Goal: Task Accomplishment & Management: Use online tool/utility

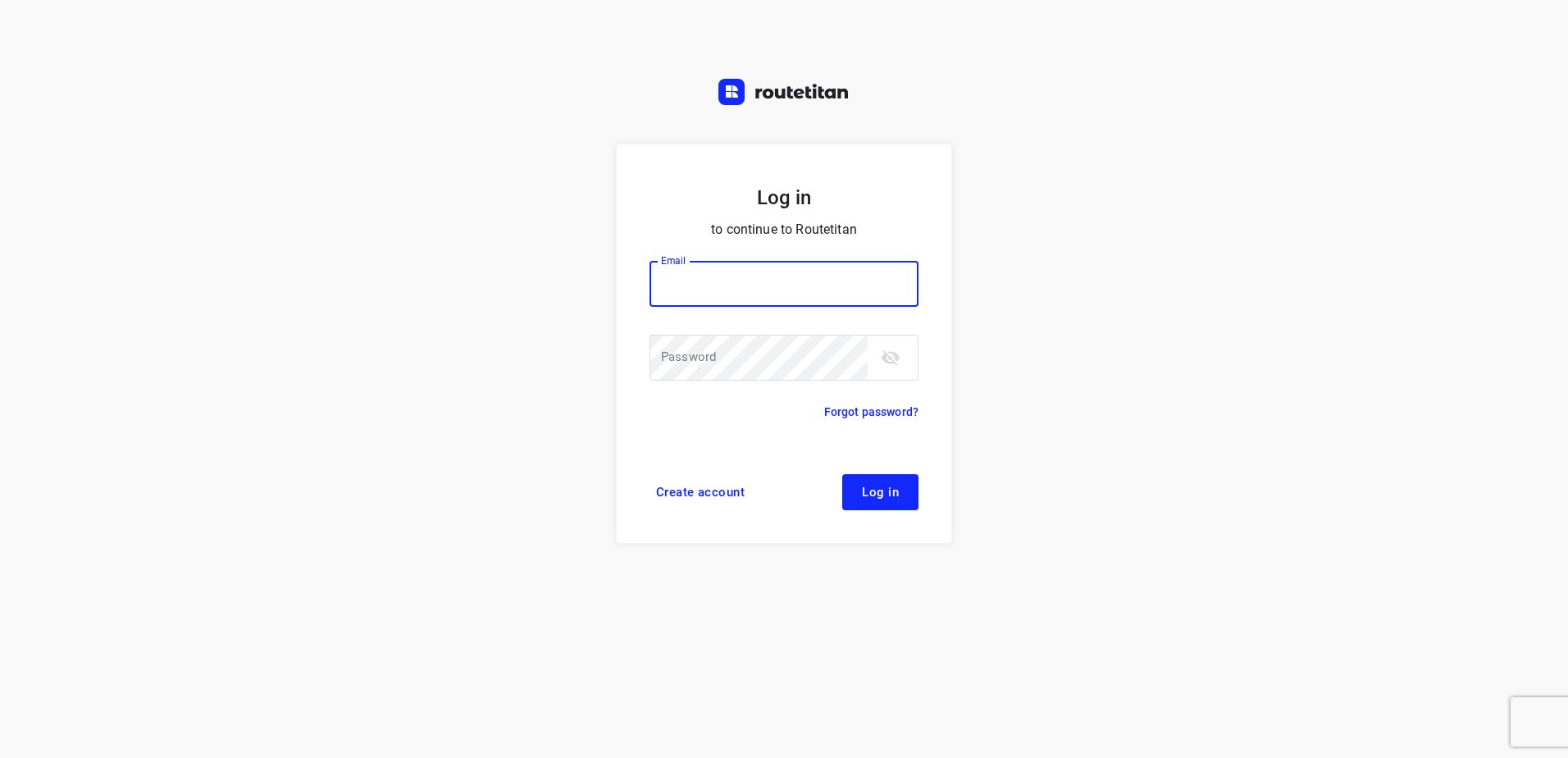
type input "[EMAIL_ADDRESS][DOMAIN_NAME]"
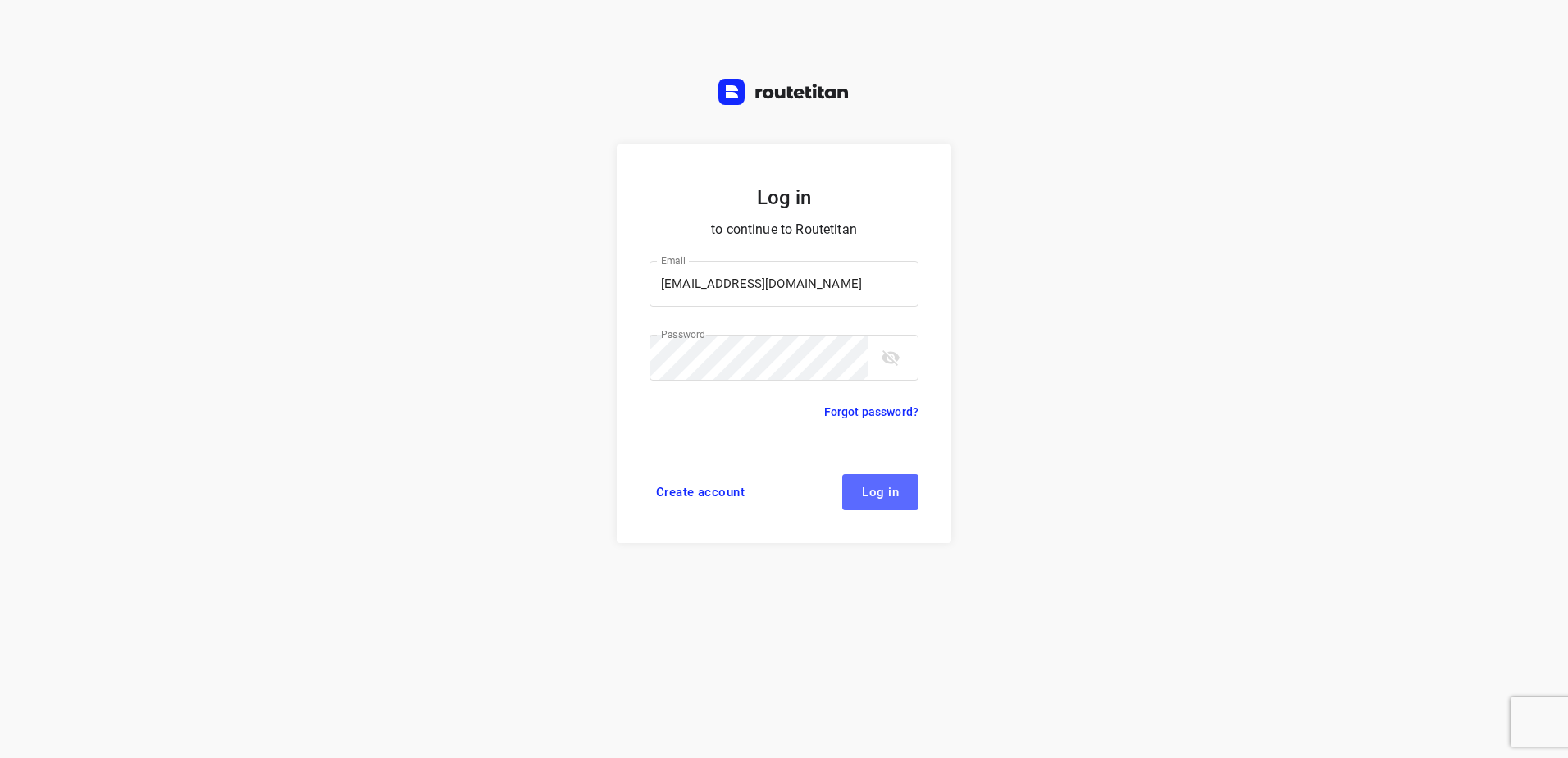
click at [875, 488] on span "Log in" at bounding box center [881, 492] width 37 height 13
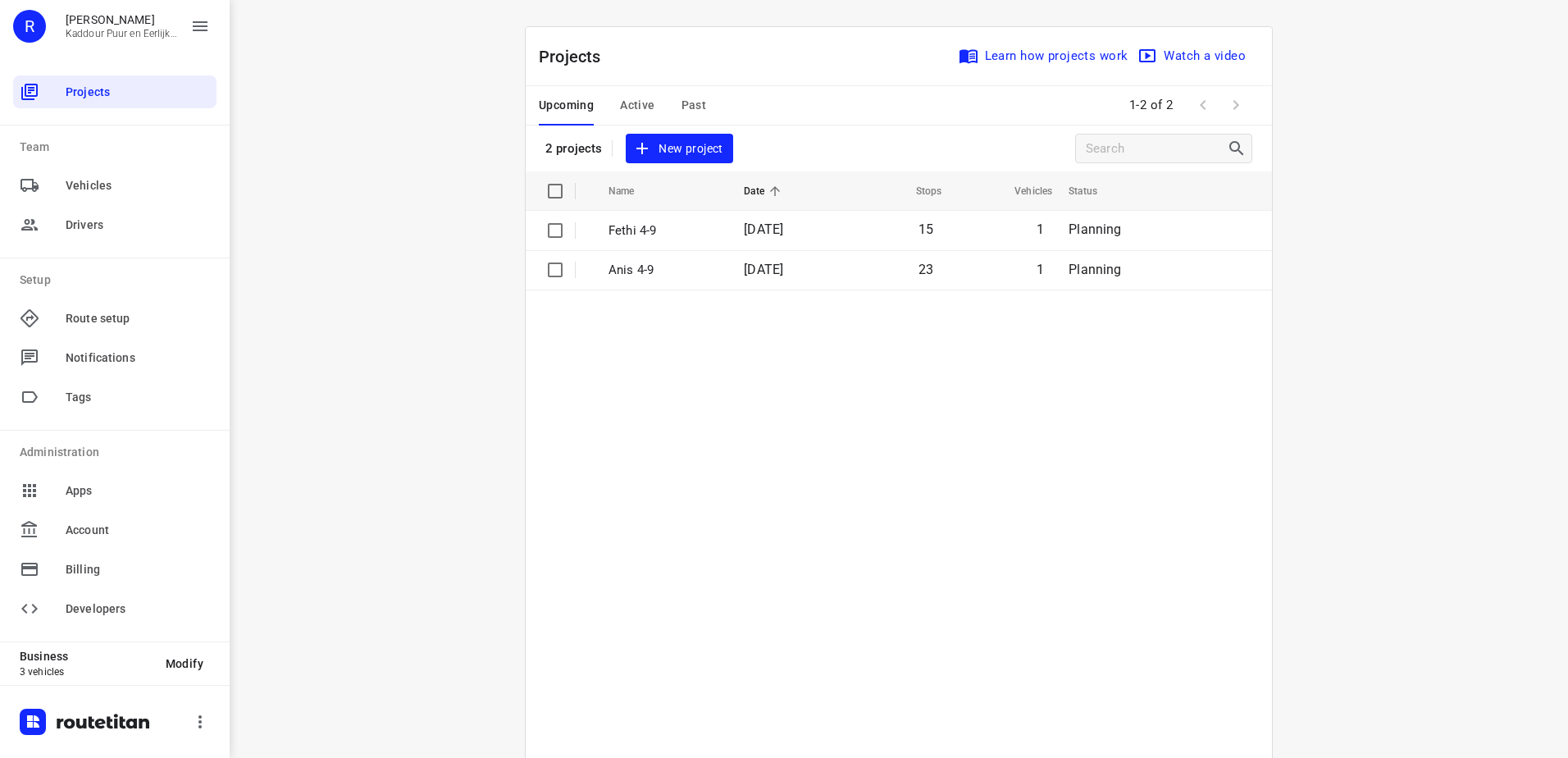
click at [381, 256] on div "i © 2025 Routetitan , © Stadia Maps , © OpenMapTiles © OpenStreetMap contributo…" at bounding box center [898, 379] width 1339 height 758
click at [379, 285] on div "i © 2025 Routetitan , © Stadia Maps , © OpenMapTiles © OpenStreetMap contributo…" at bounding box center [898, 379] width 1339 height 758
click at [414, 288] on div "i © 2025 Routetitan , © Stadia Maps , © OpenMapTiles © OpenStreetMap contributo…" at bounding box center [898, 379] width 1339 height 758
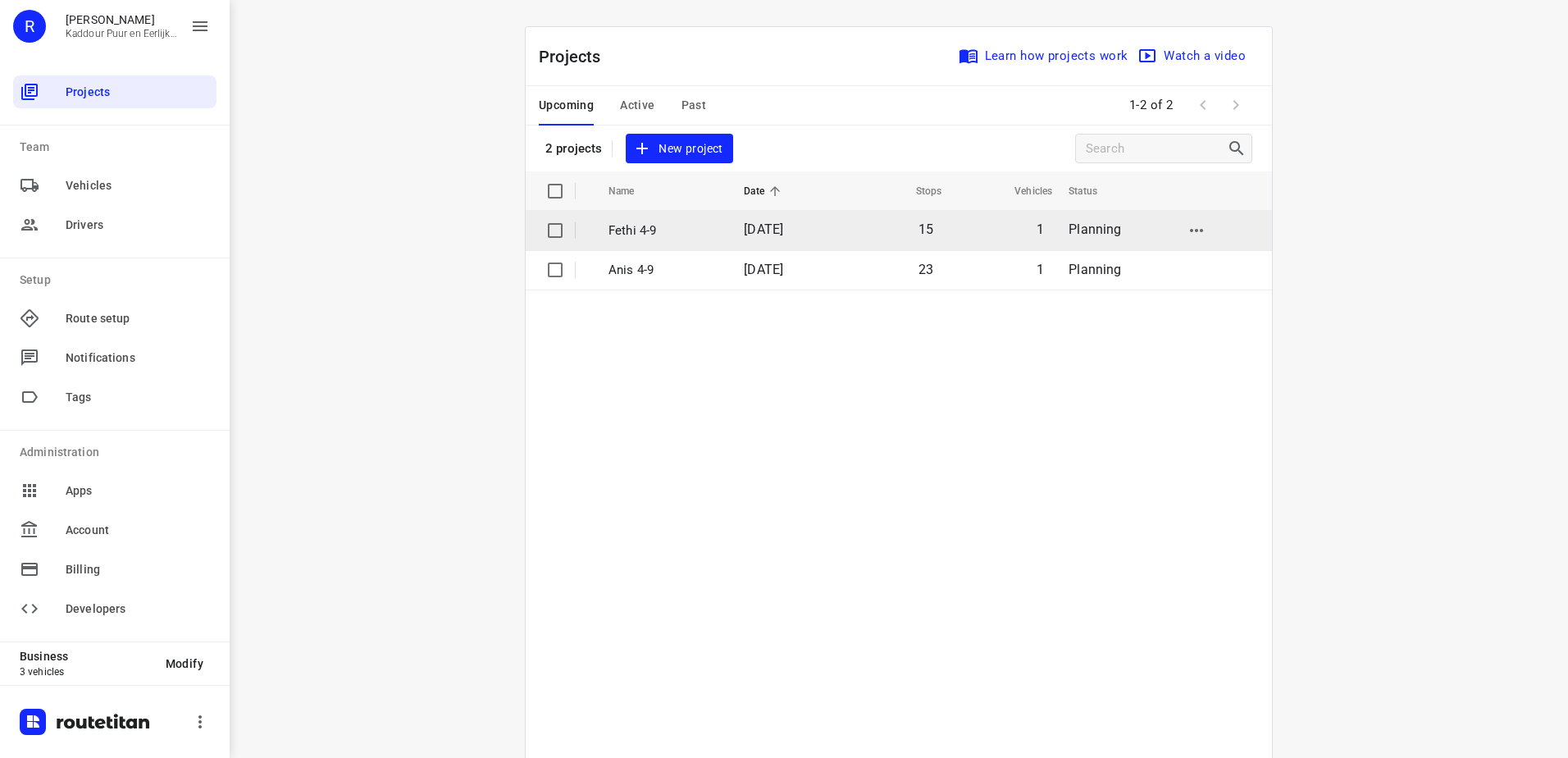
click at [669, 223] on p "Fethi 4-9" at bounding box center [664, 230] width 111 height 18
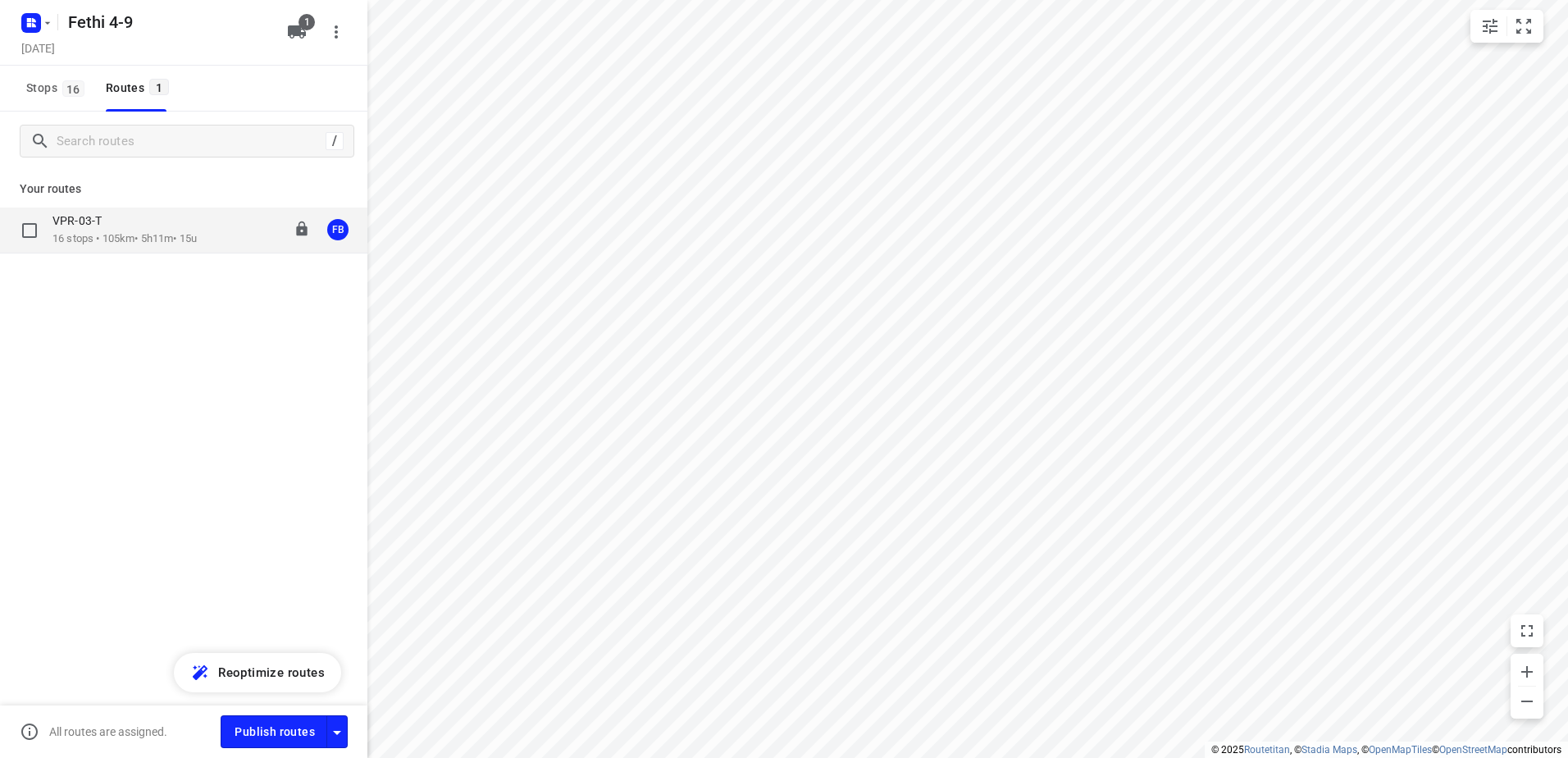
click at [97, 236] on p "16 stops • 105km • 5h11m • 15u" at bounding box center [125, 239] width 144 height 16
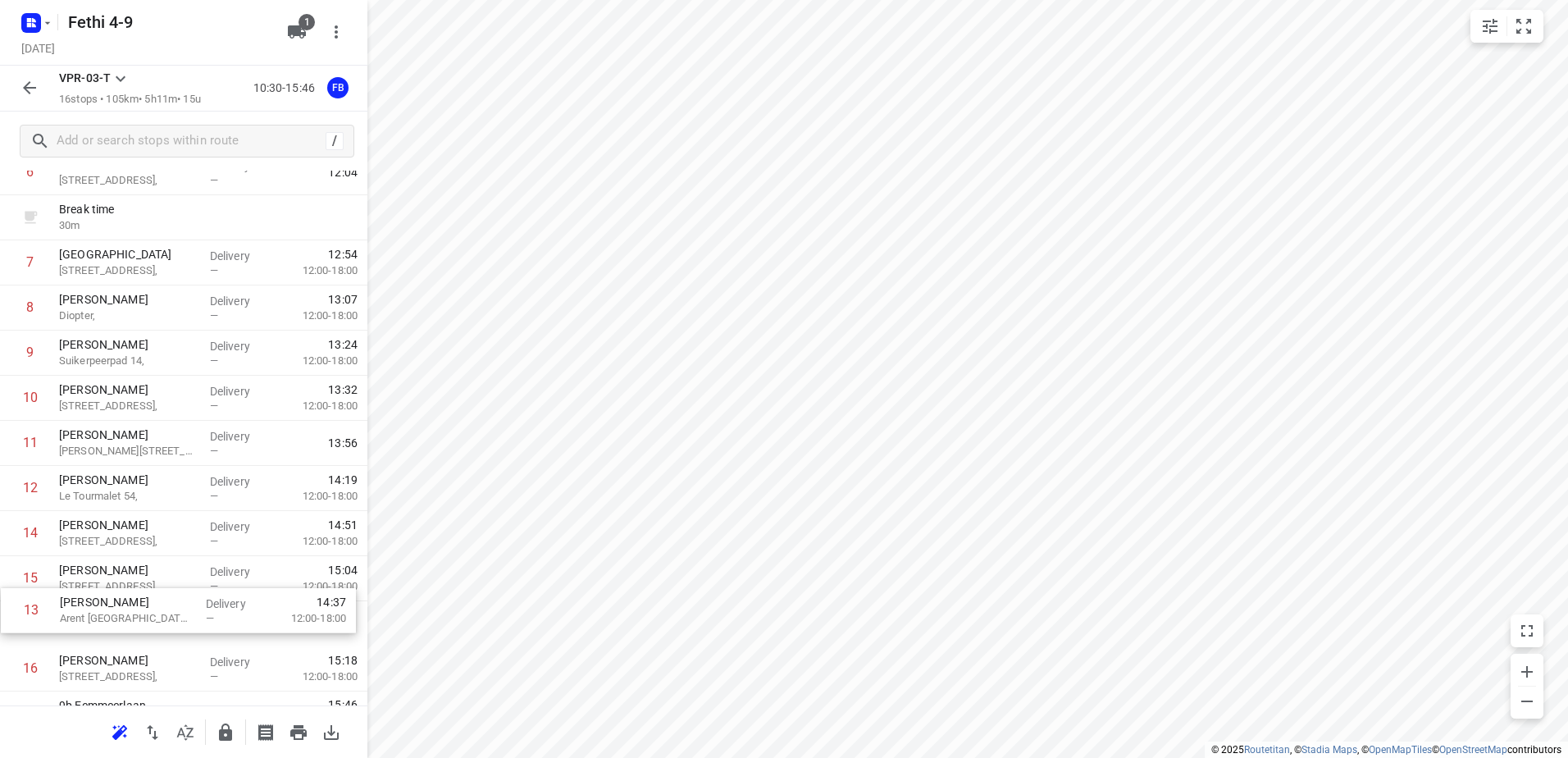
scroll to position [360, 0]
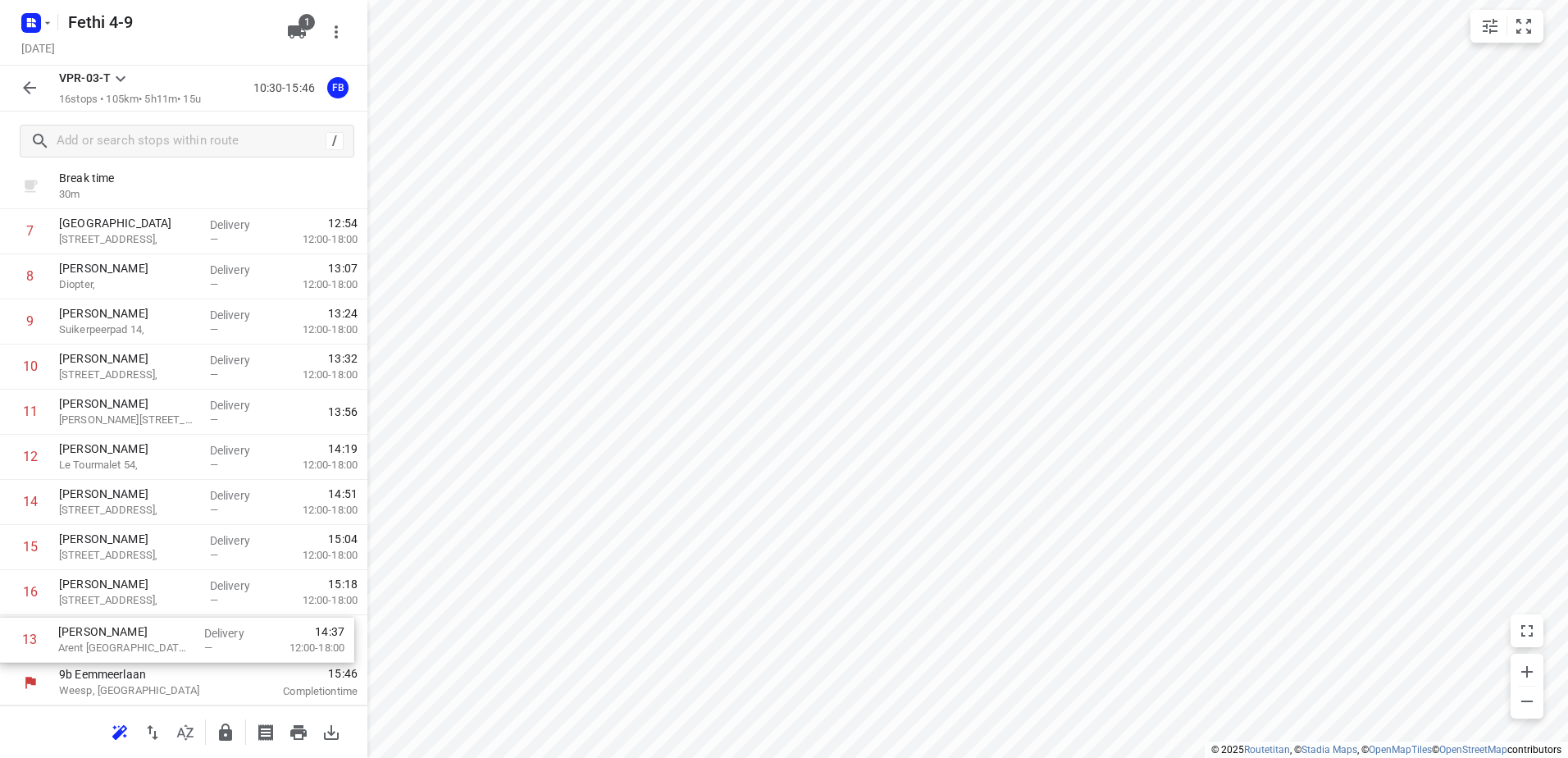
drag, startPoint x: 177, startPoint y: 533, endPoint x: 175, endPoint y: 648, distance: 115.0
click at [175, 648] on div "1 Luxury Sweetness Patisserie [STREET_ADDRESS], Delivery — 10:33 2 22 [STREET_A…" at bounding box center [184, 277] width 367 height 767
drag, startPoint x: 173, startPoint y: 501, endPoint x: 168, endPoint y: 603, distance: 102.1
click at [168, 603] on div "1 Luxury Sweetness Patisserie [STREET_ADDRESS], Delivery — 10:33 2 22 [STREET_A…" at bounding box center [184, 277] width 367 height 767
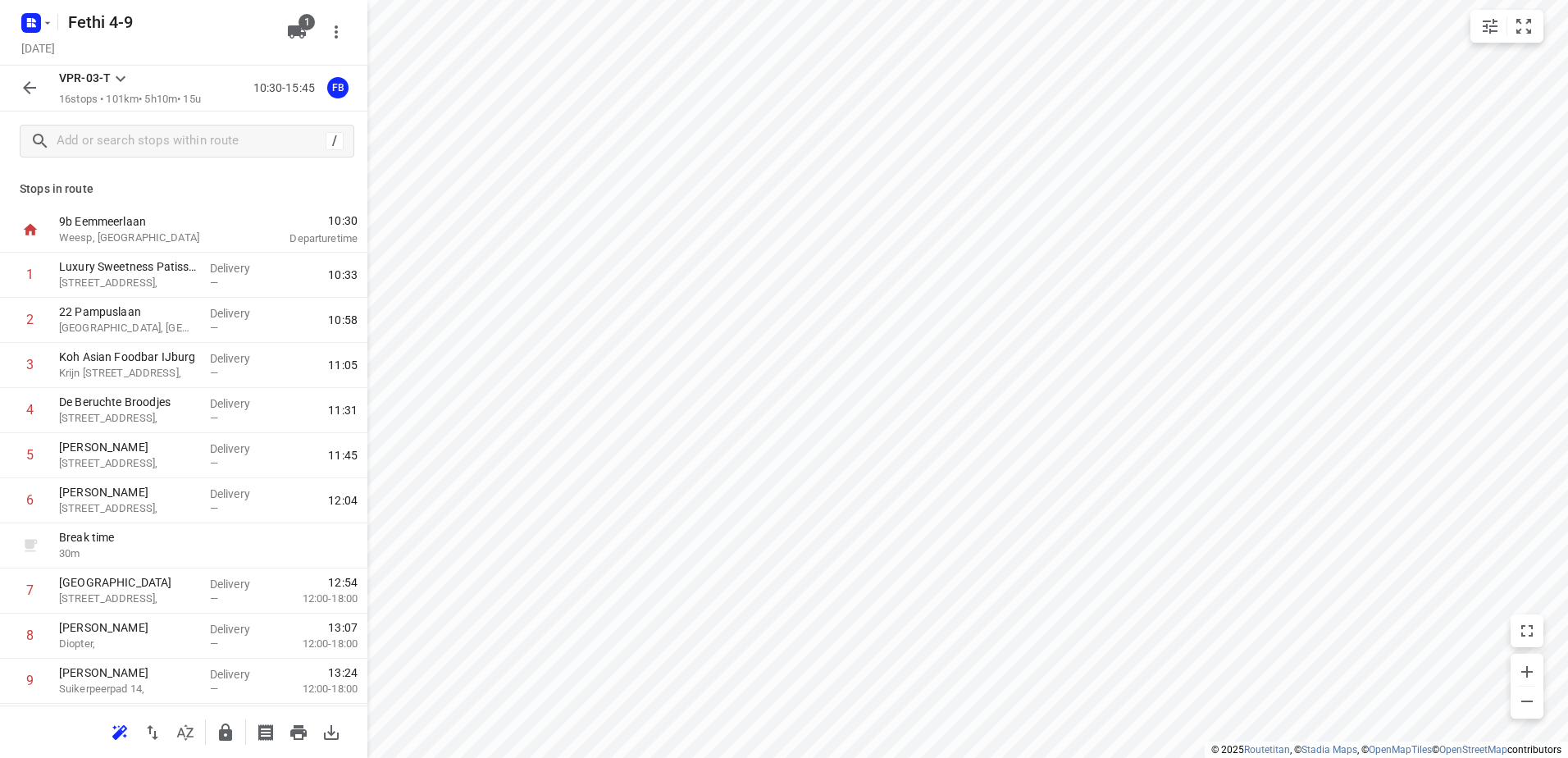
click at [25, 84] on icon "button" at bounding box center [29, 88] width 19 height 19
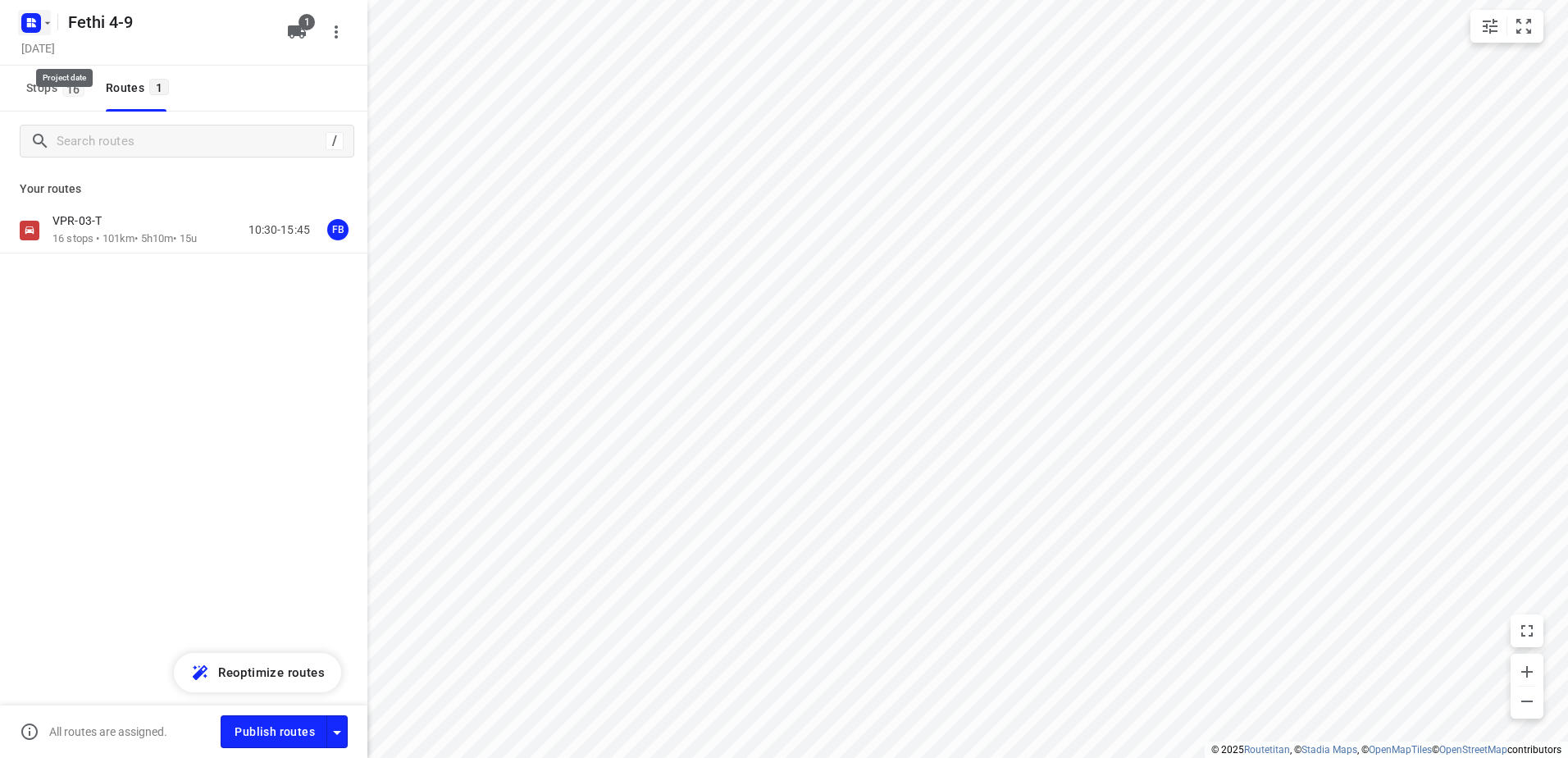
click at [36, 26] on rect "button" at bounding box center [31, 23] width 19 height 19
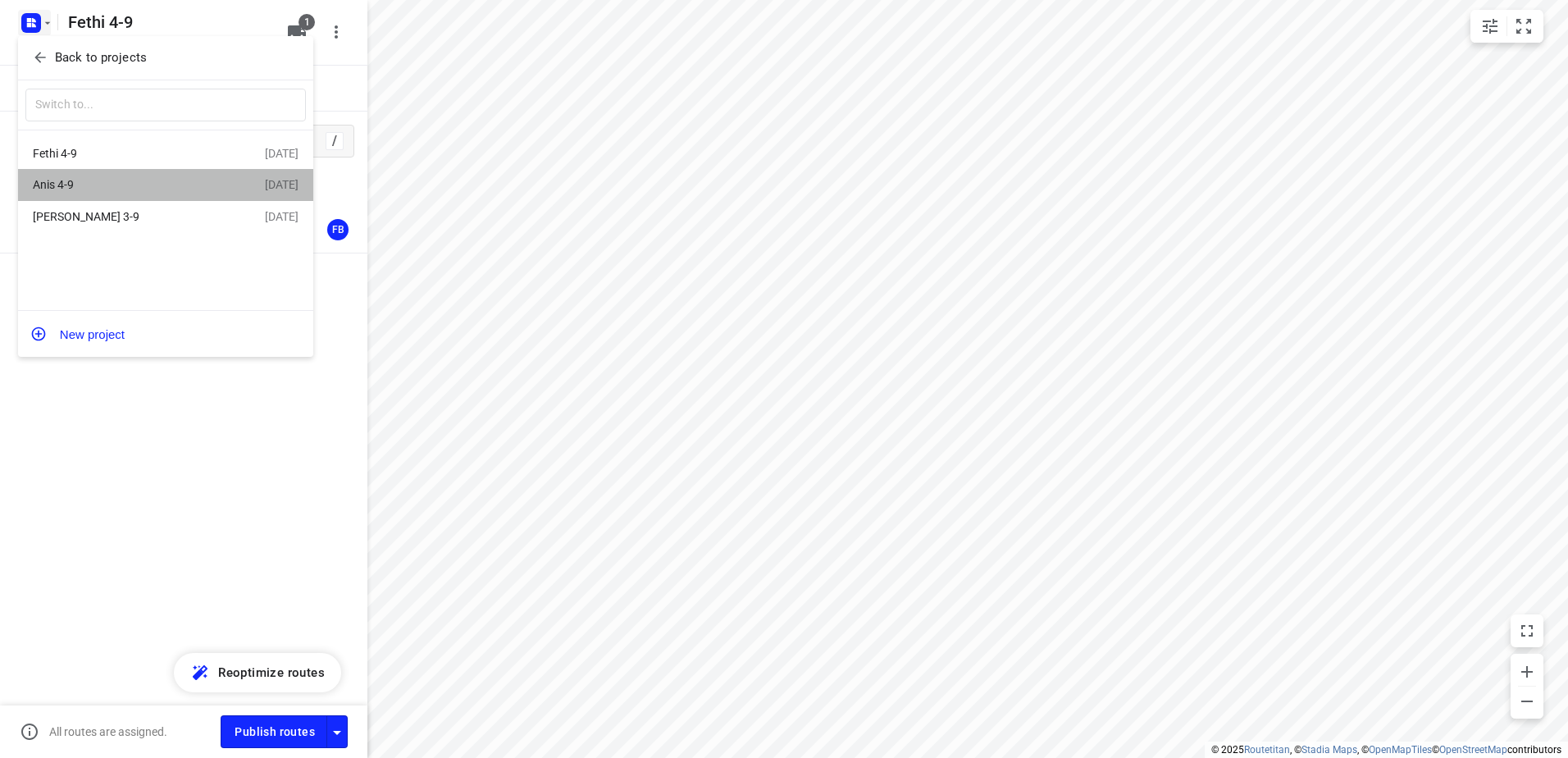
click at [102, 179] on div "Anis 4-9" at bounding box center [127, 184] width 189 height 13
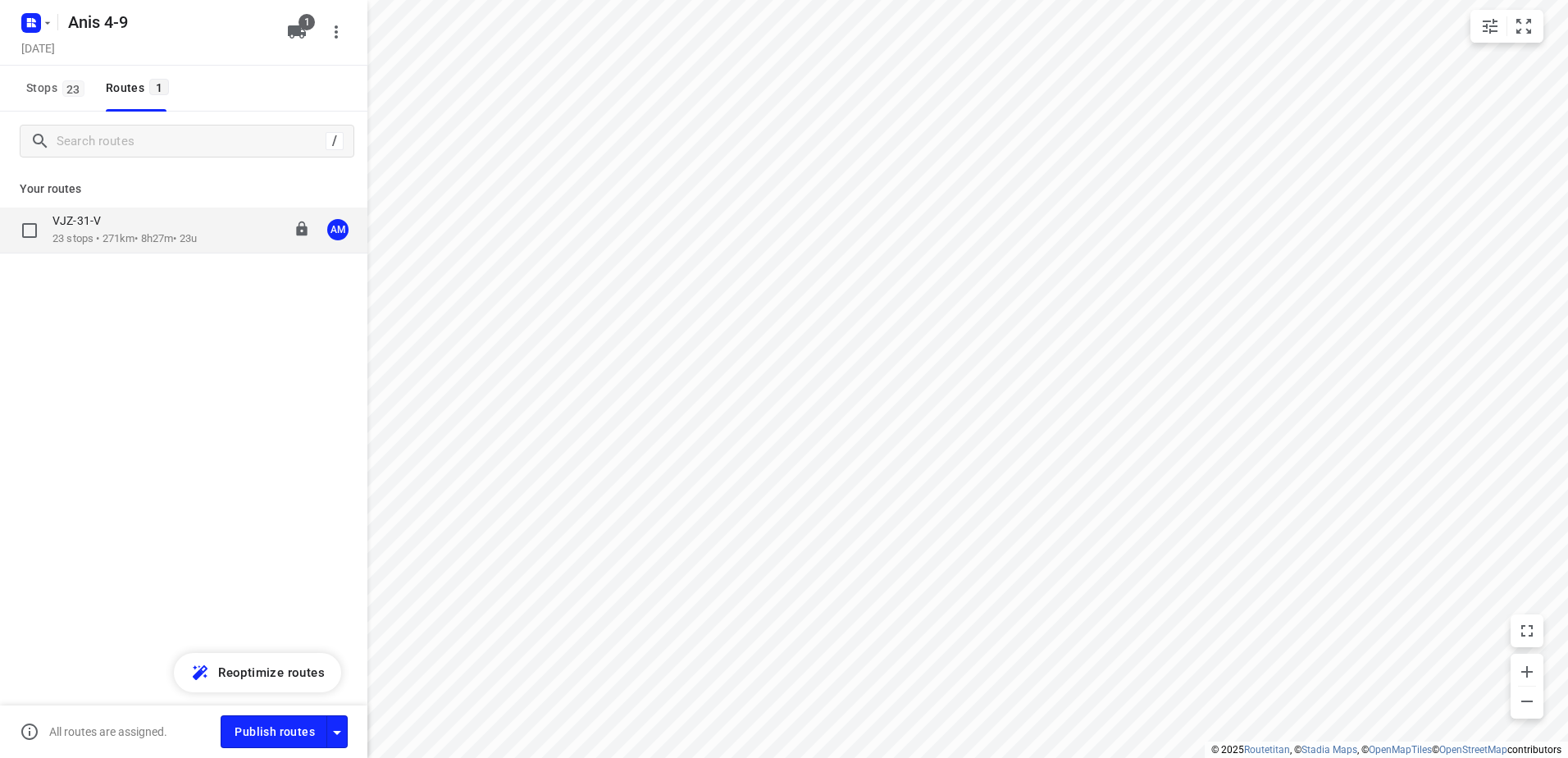
click at [103, 223] on p "VJZ-31-V" at bounding box center [82, 221] width 58 height 15
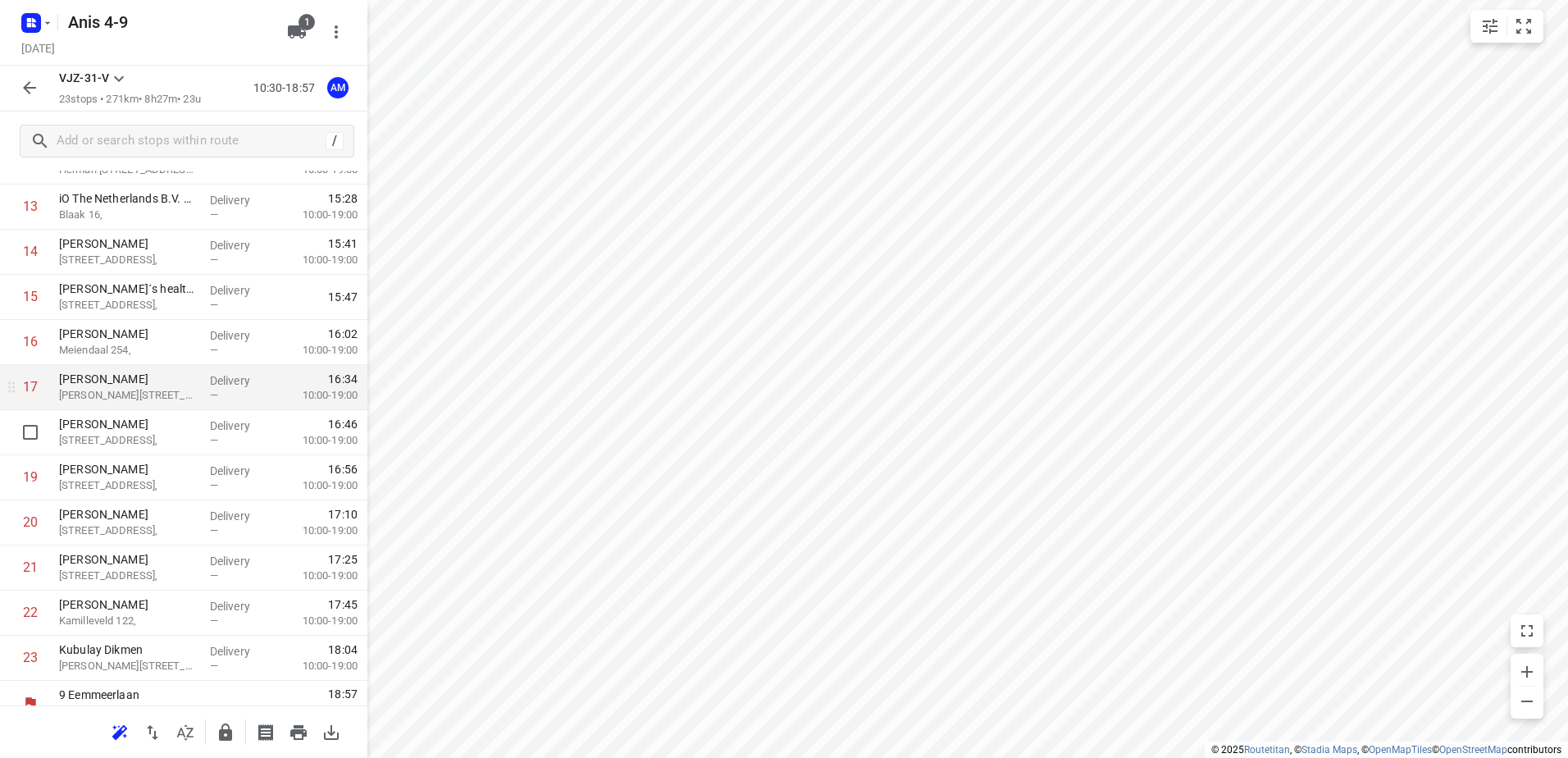
scroll to position [675, 0]
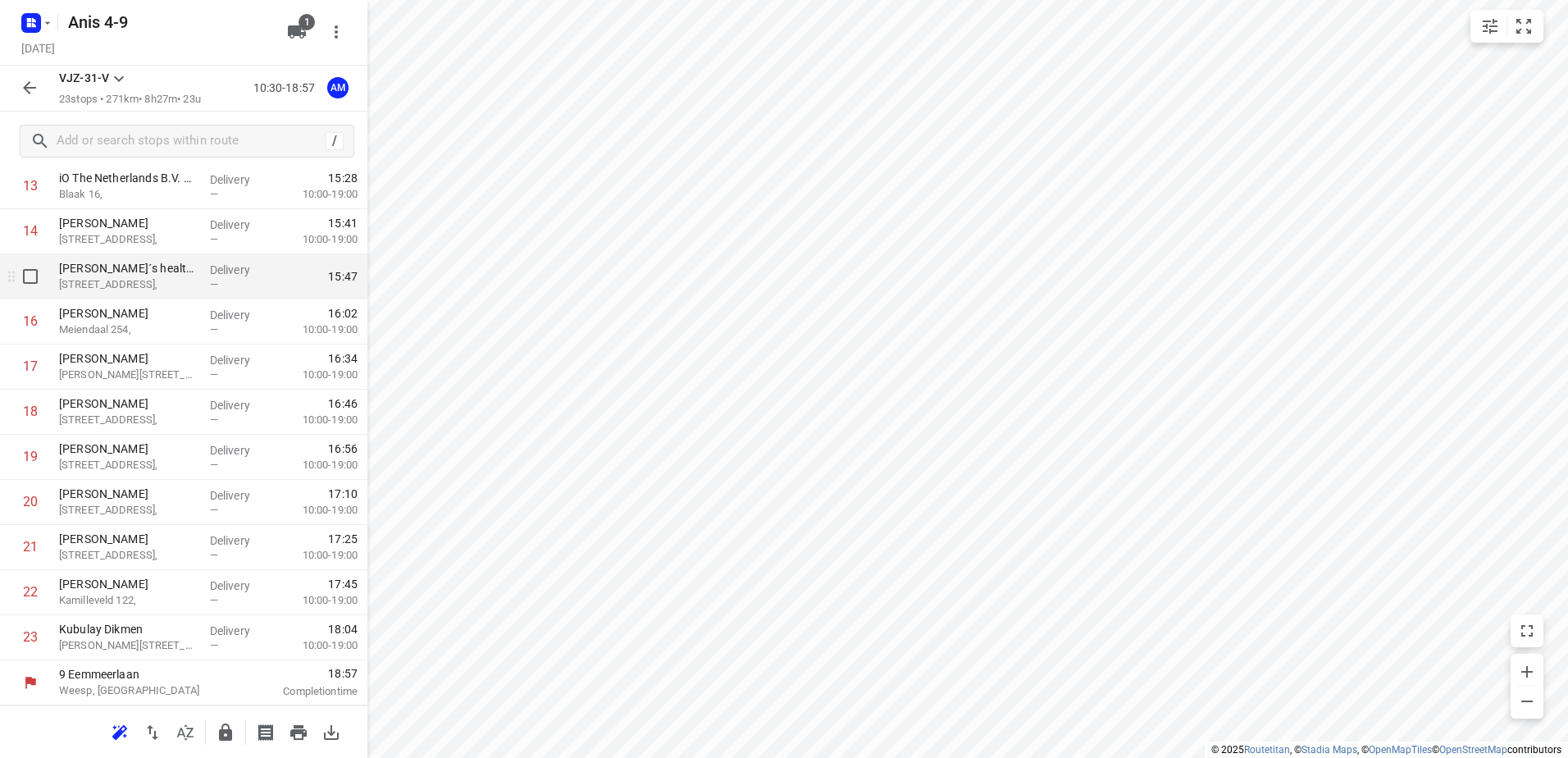
click at [226, 281] on div "—" at bounding box center [240, 284] width 61 height 12
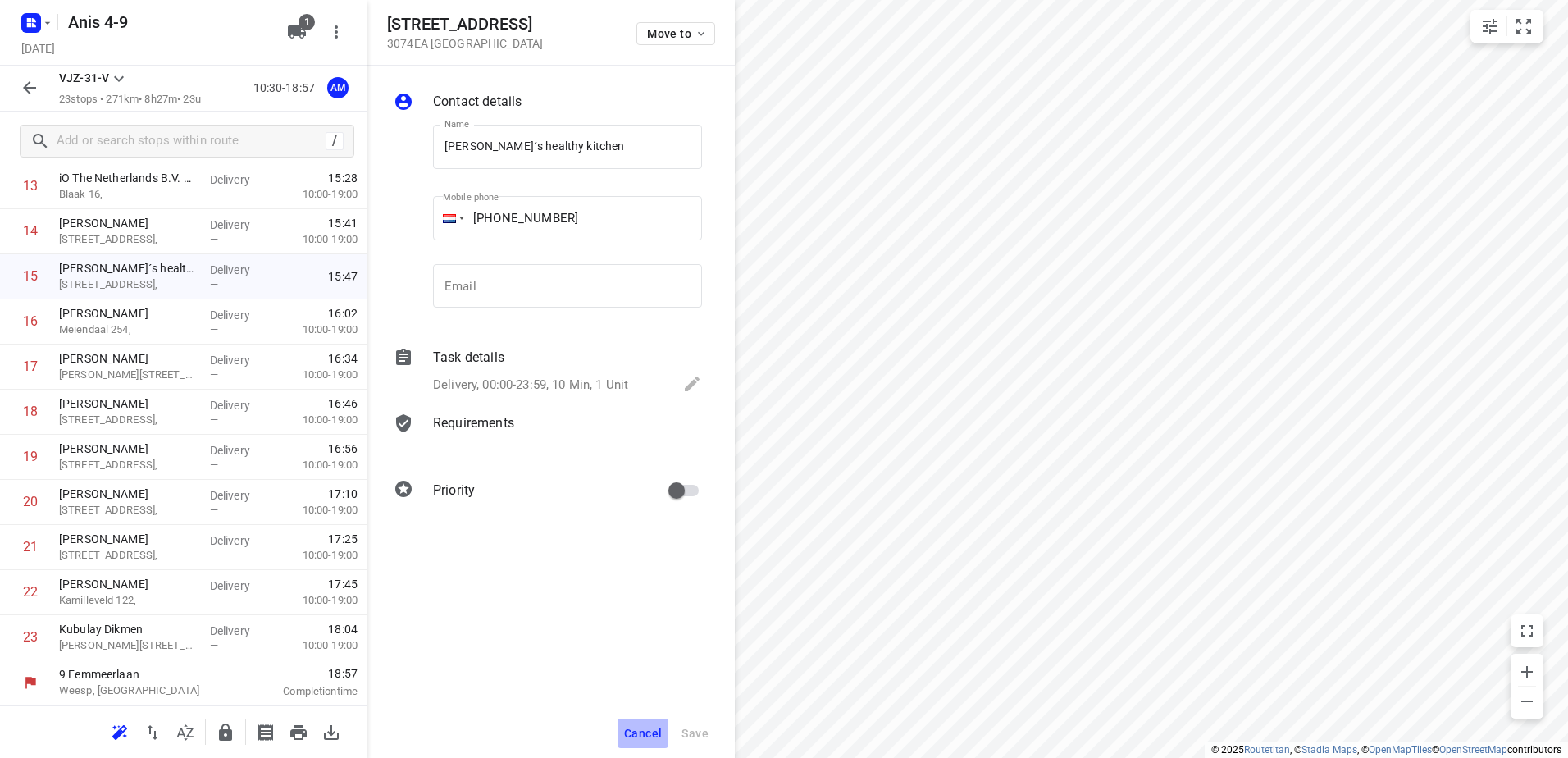
click at [658, 744] on button "Cancel" at bounding box center [643, 733] width 51 height 30
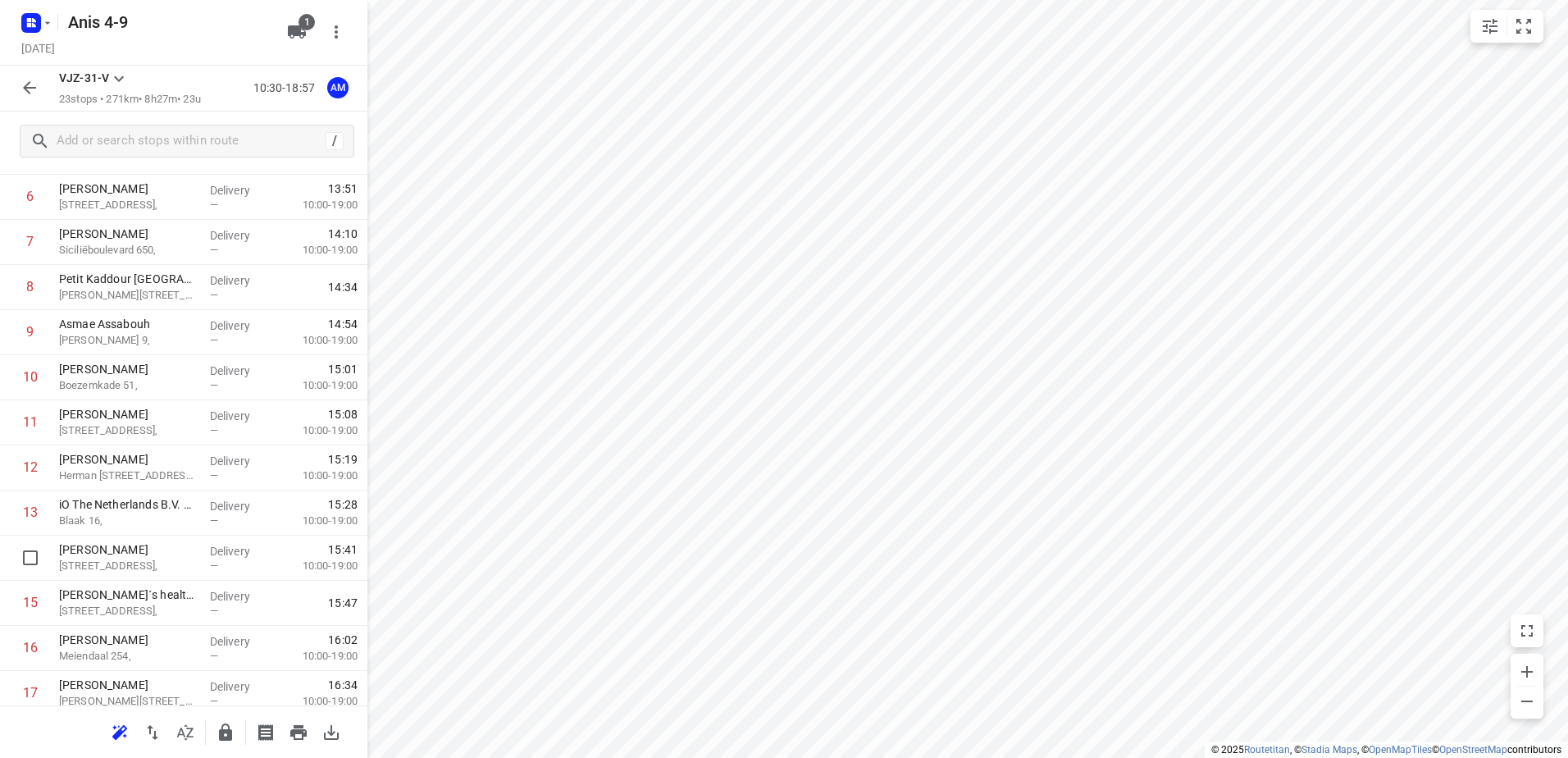
scroll to position [265, 0]
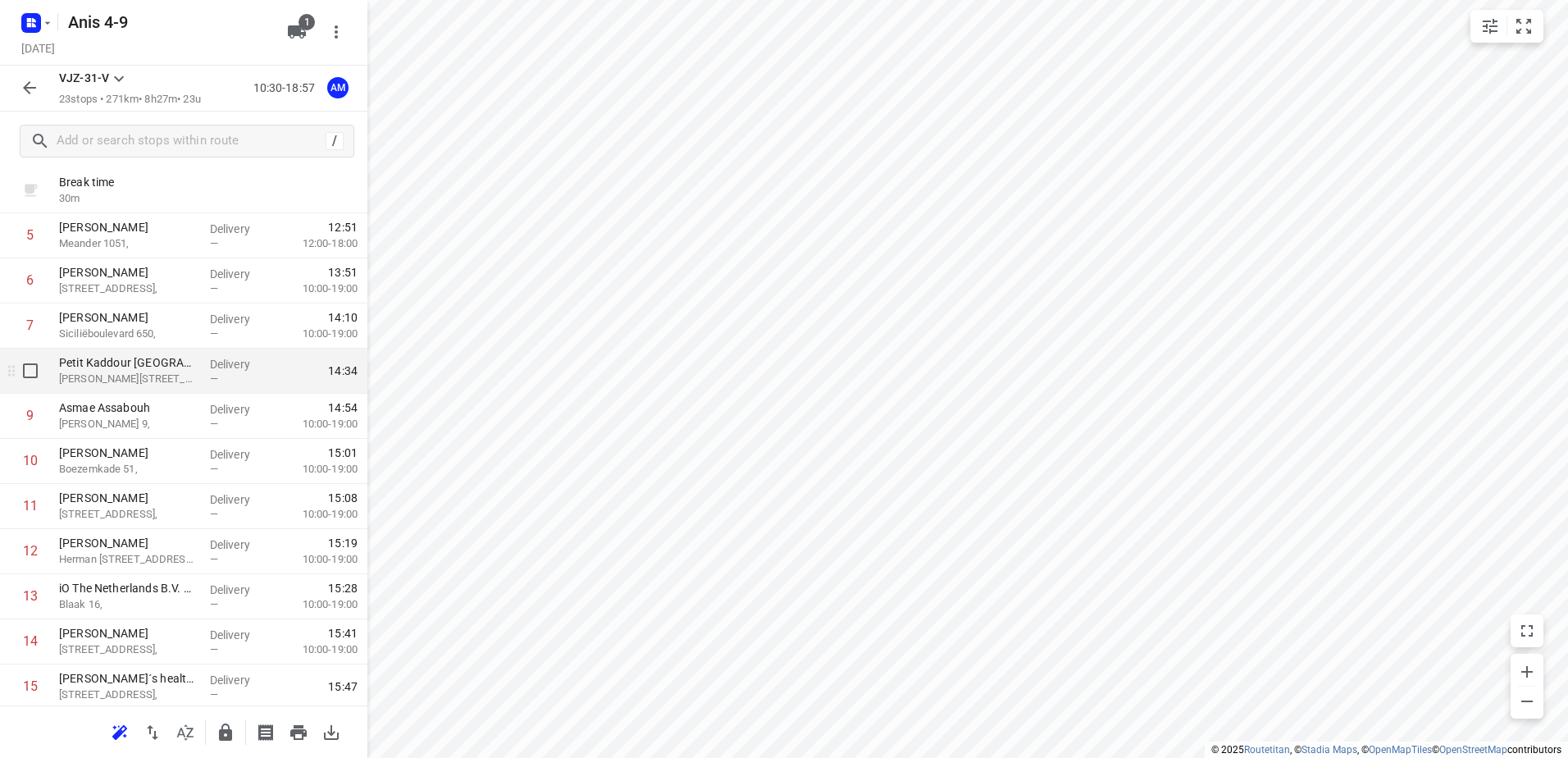
click at [210, 376] on span "—" at bounding box center [214, 379] width 8 height 12
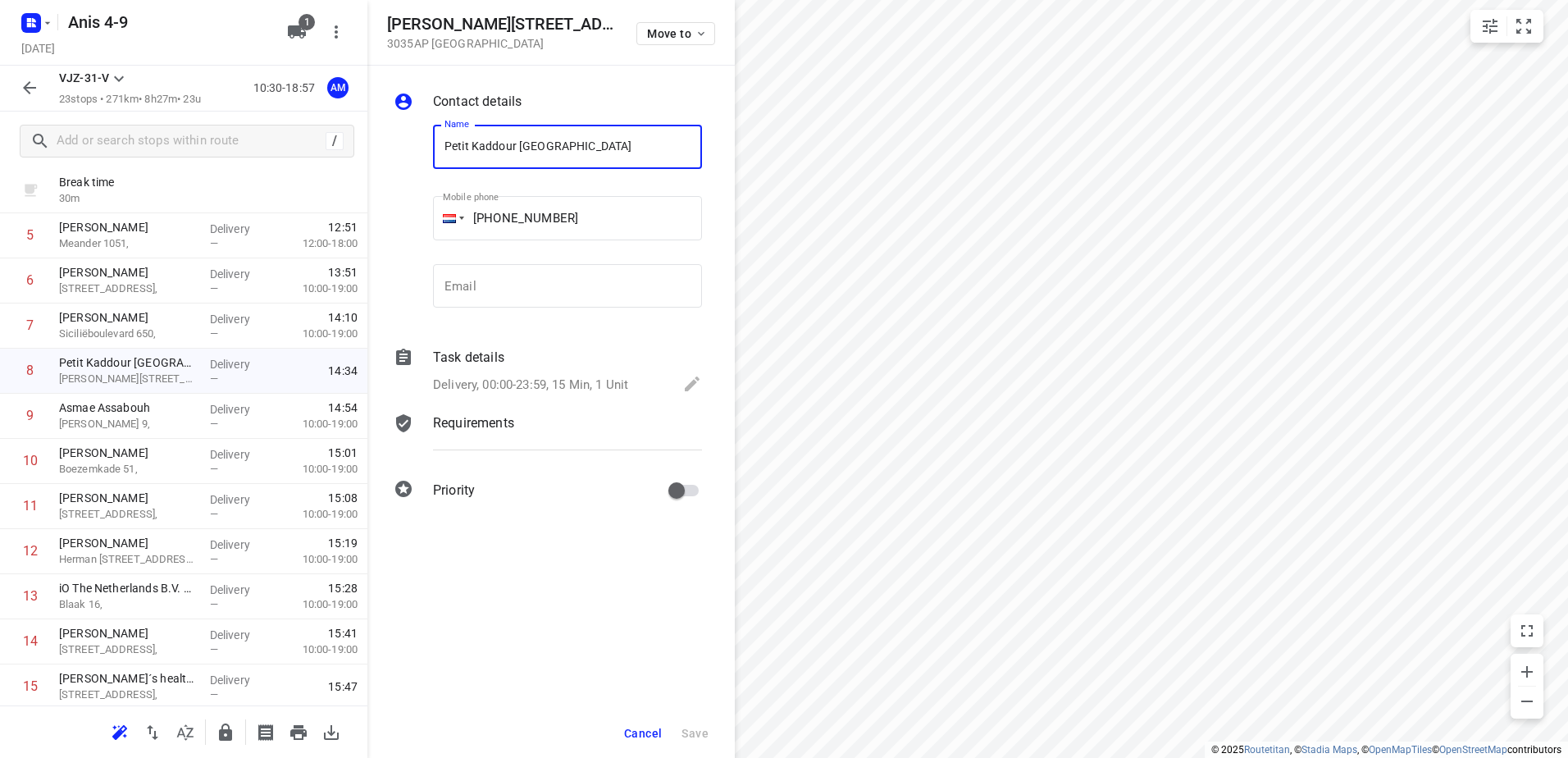
click at [632, 730] on span "Cancel" at bounding box center [642, 733] width 38 height 13
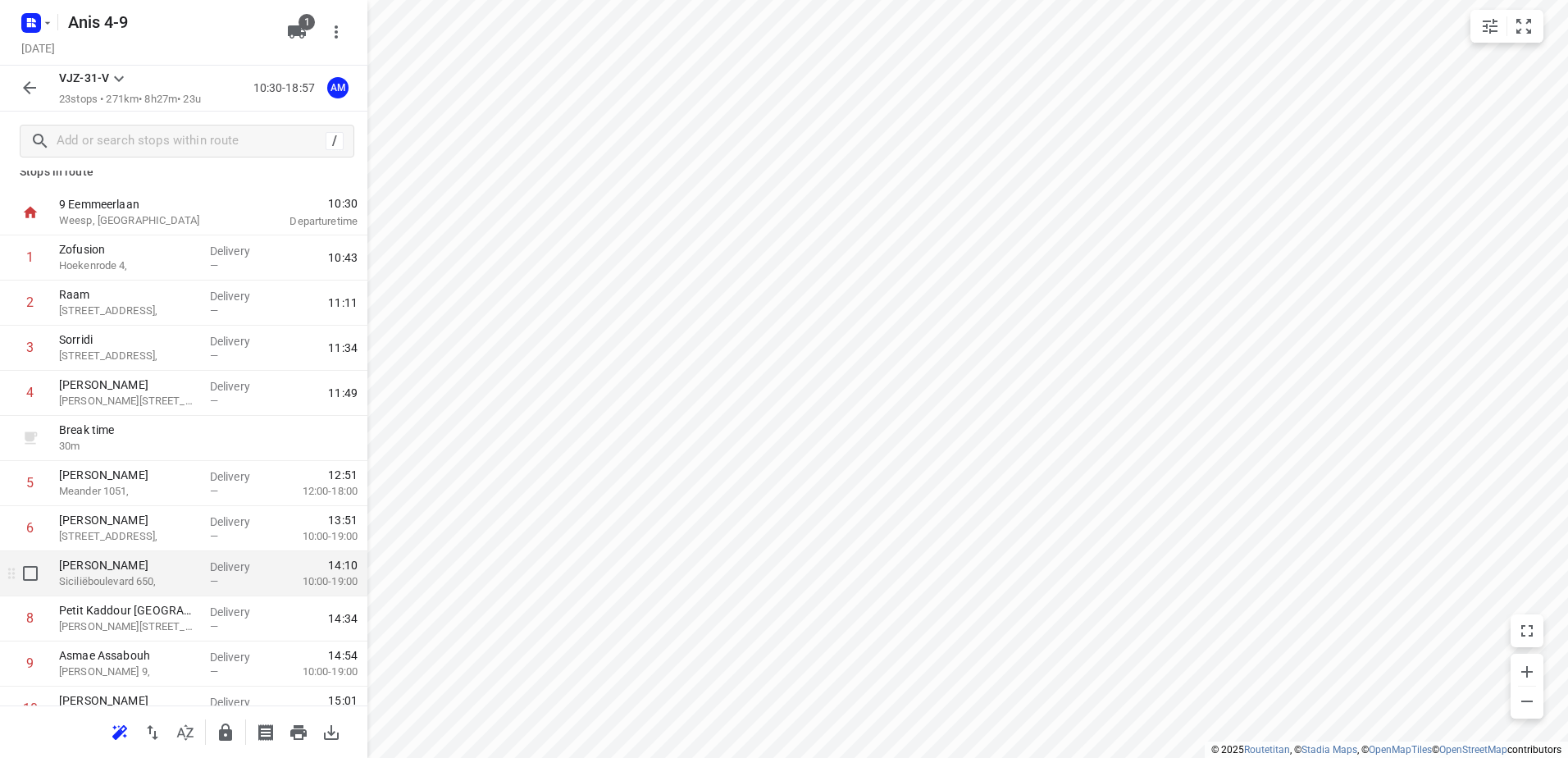
scroll to position [0, 0]
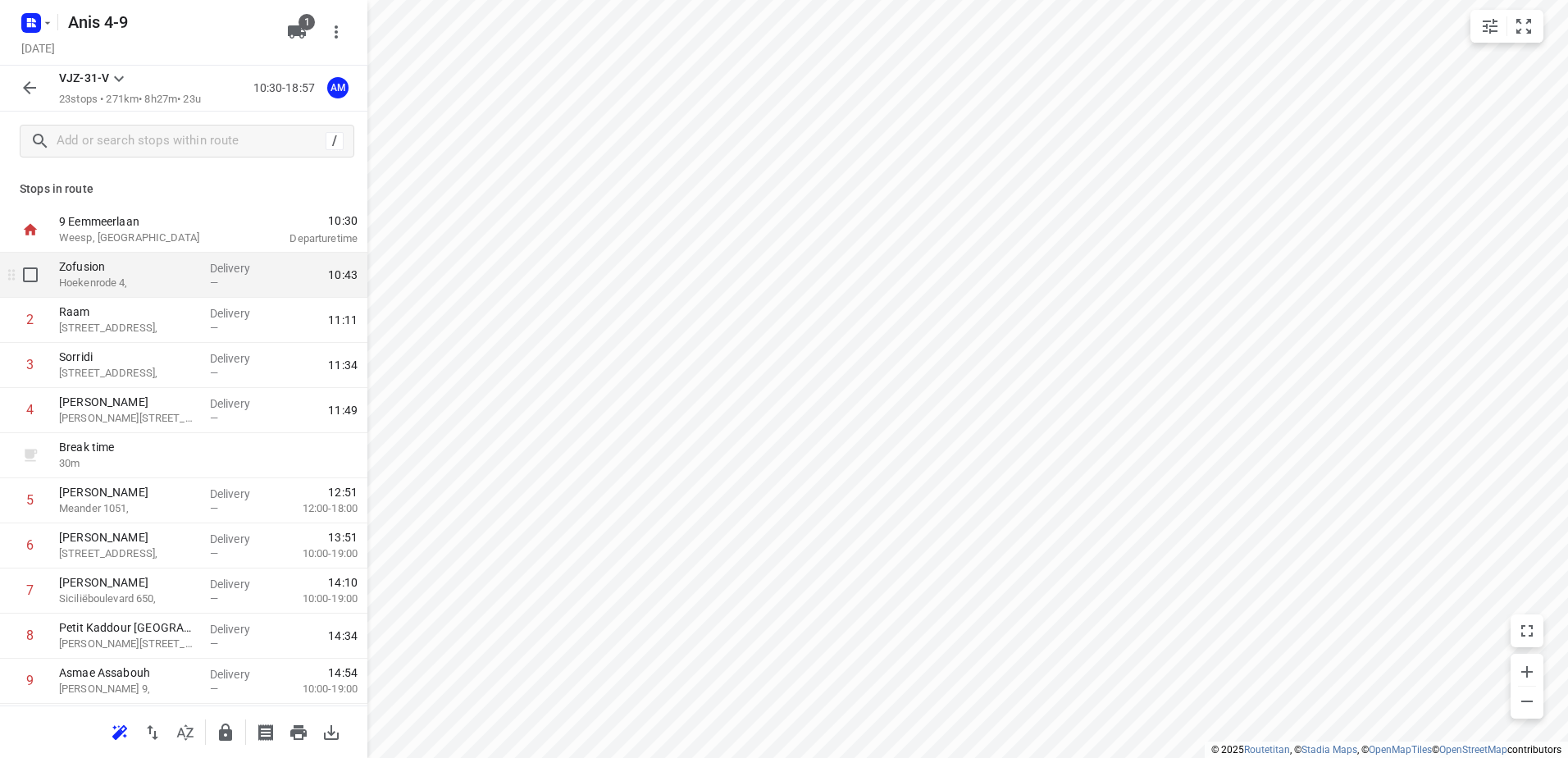
click at [145, 273] on p "Zofusion" at bounding box center [127, 266] width 138 height 17
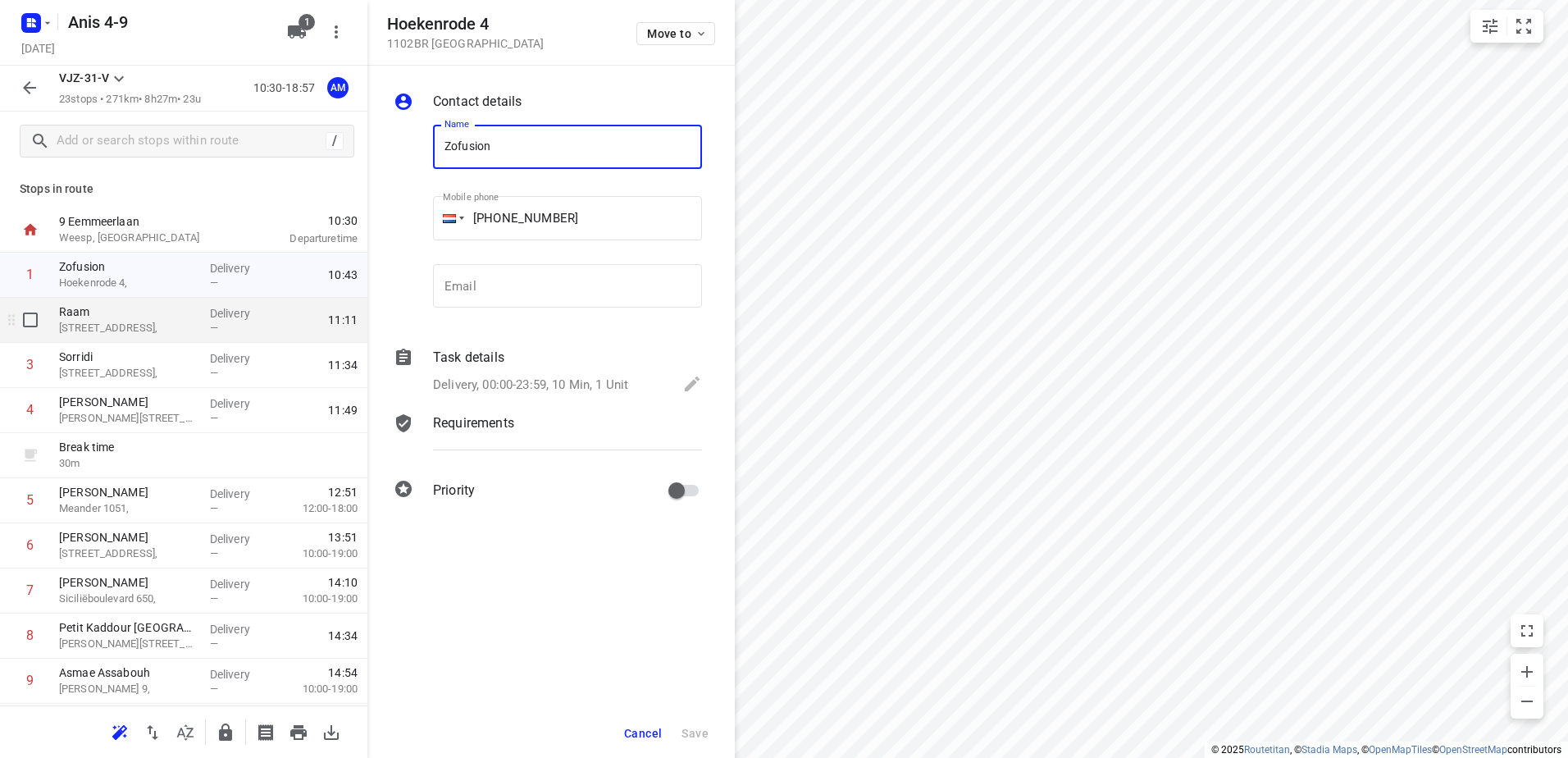
click at [185, 324] on p "[STREET_ADDRESS]," at bounding box center [127, 328] width 138 height 17
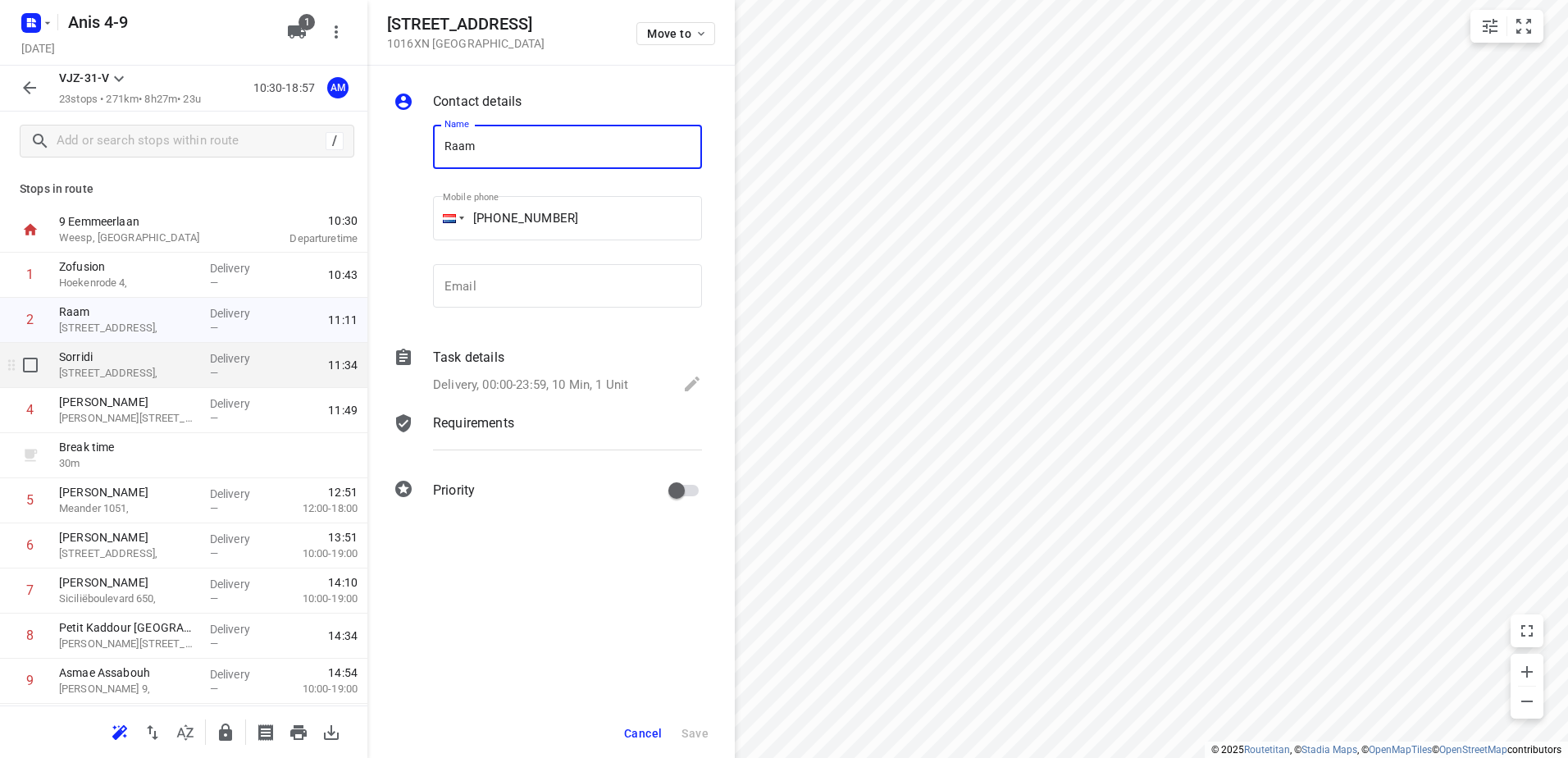
click at [203, 372] on div "Delivery —" at bounding box center [240, 365] width 74 height 45
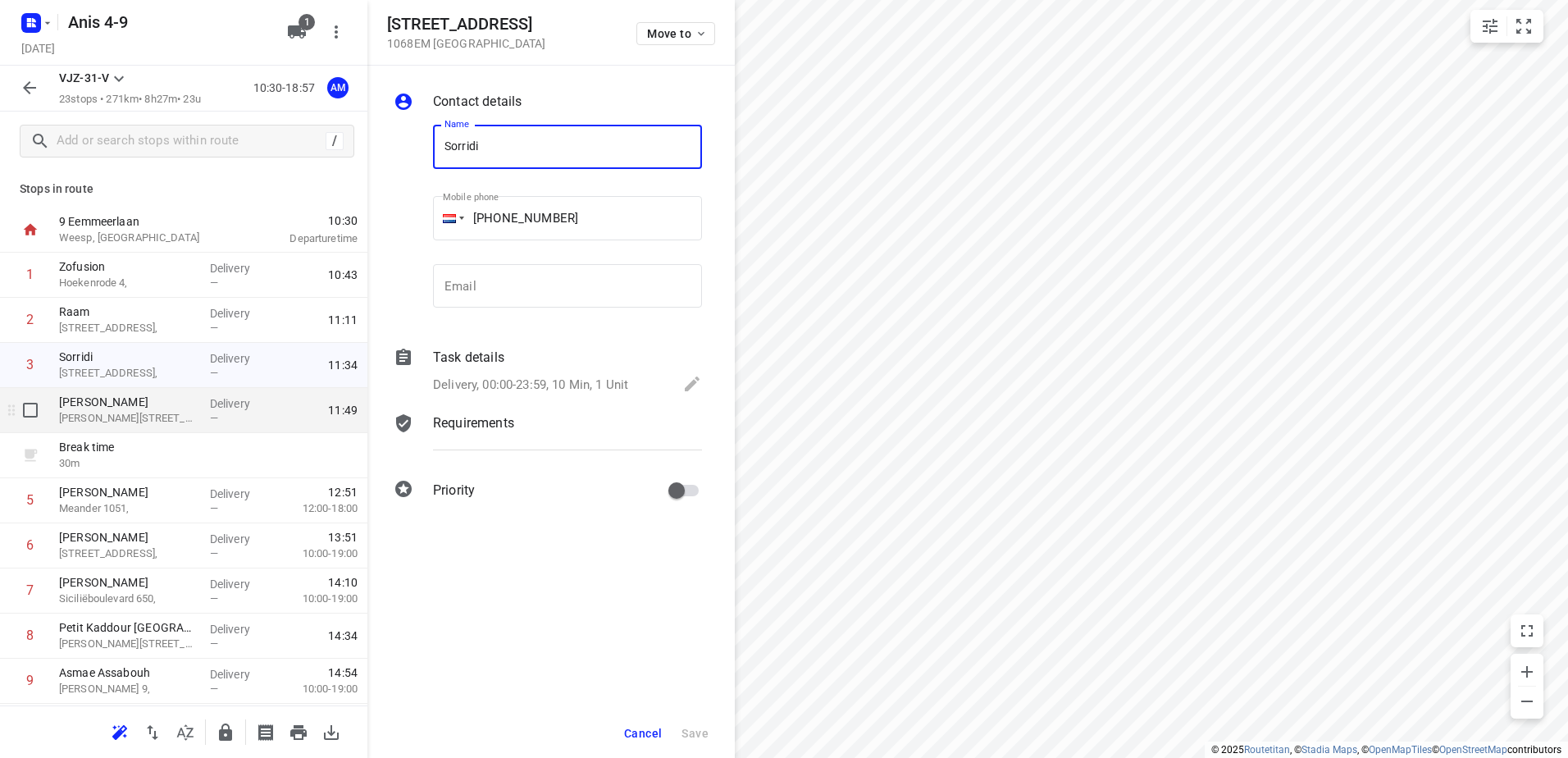
click at [218, 422] on div "—" at bounding box center [240, 418] width 61 height 12
click at [632, 730] on span "Cancel" at bounding box center [642, 733] width 38 height 13
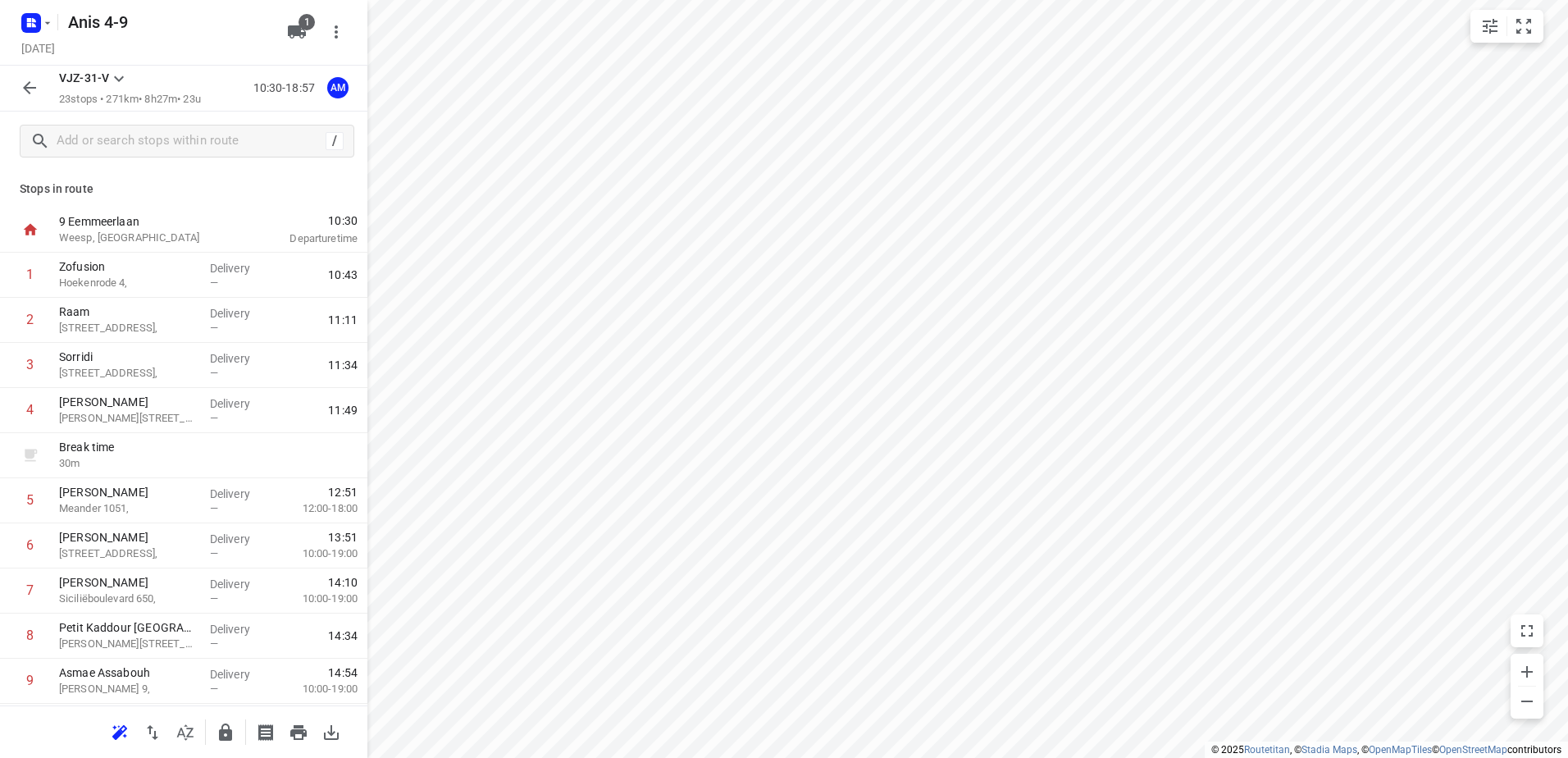
click at [18, 91] on button "button" at bounding box center [29, 87] width 33 height 33
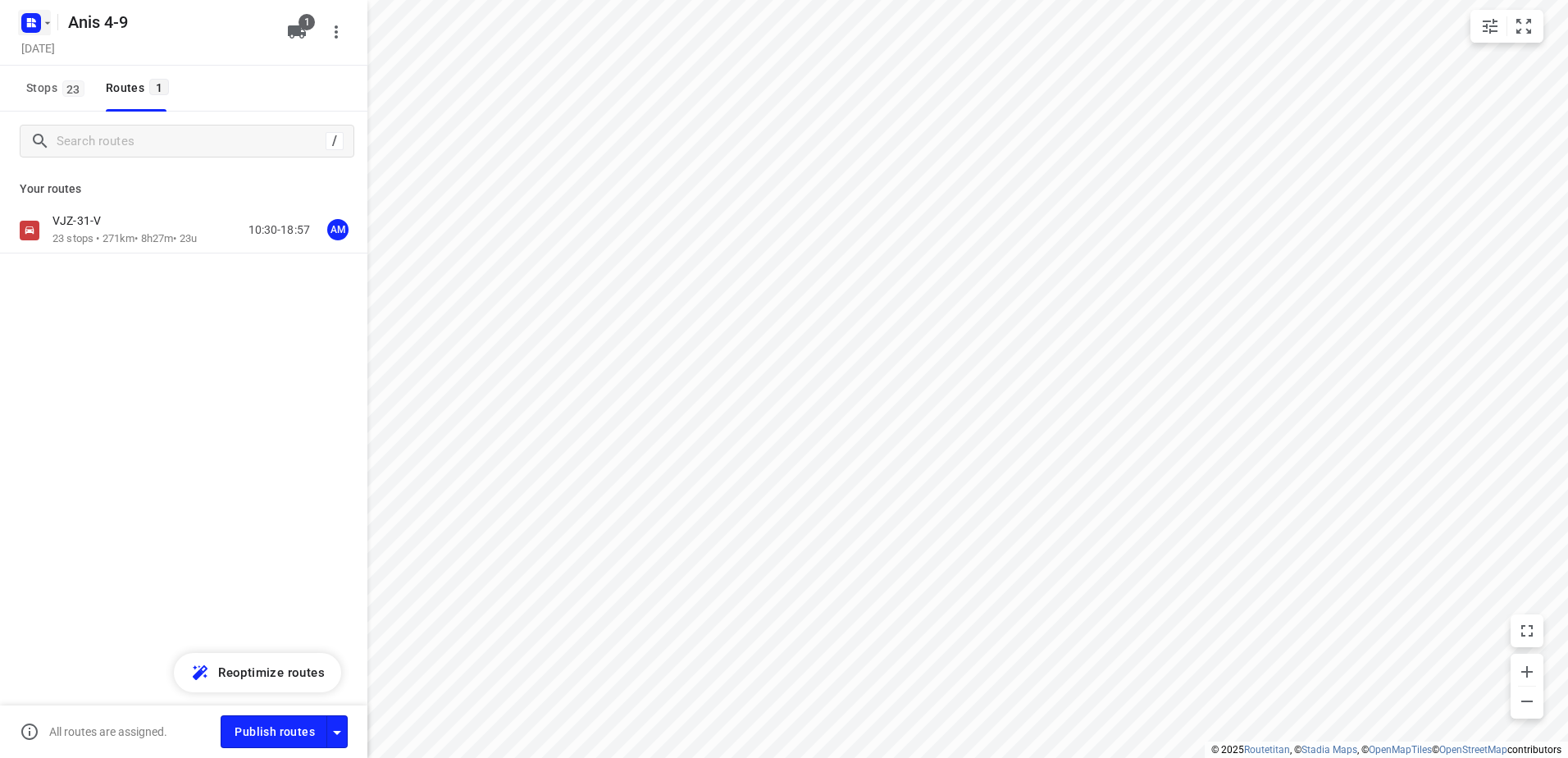
click at [35, 22] on rect "button" at bounding box center [31, 23] width 19 height 19
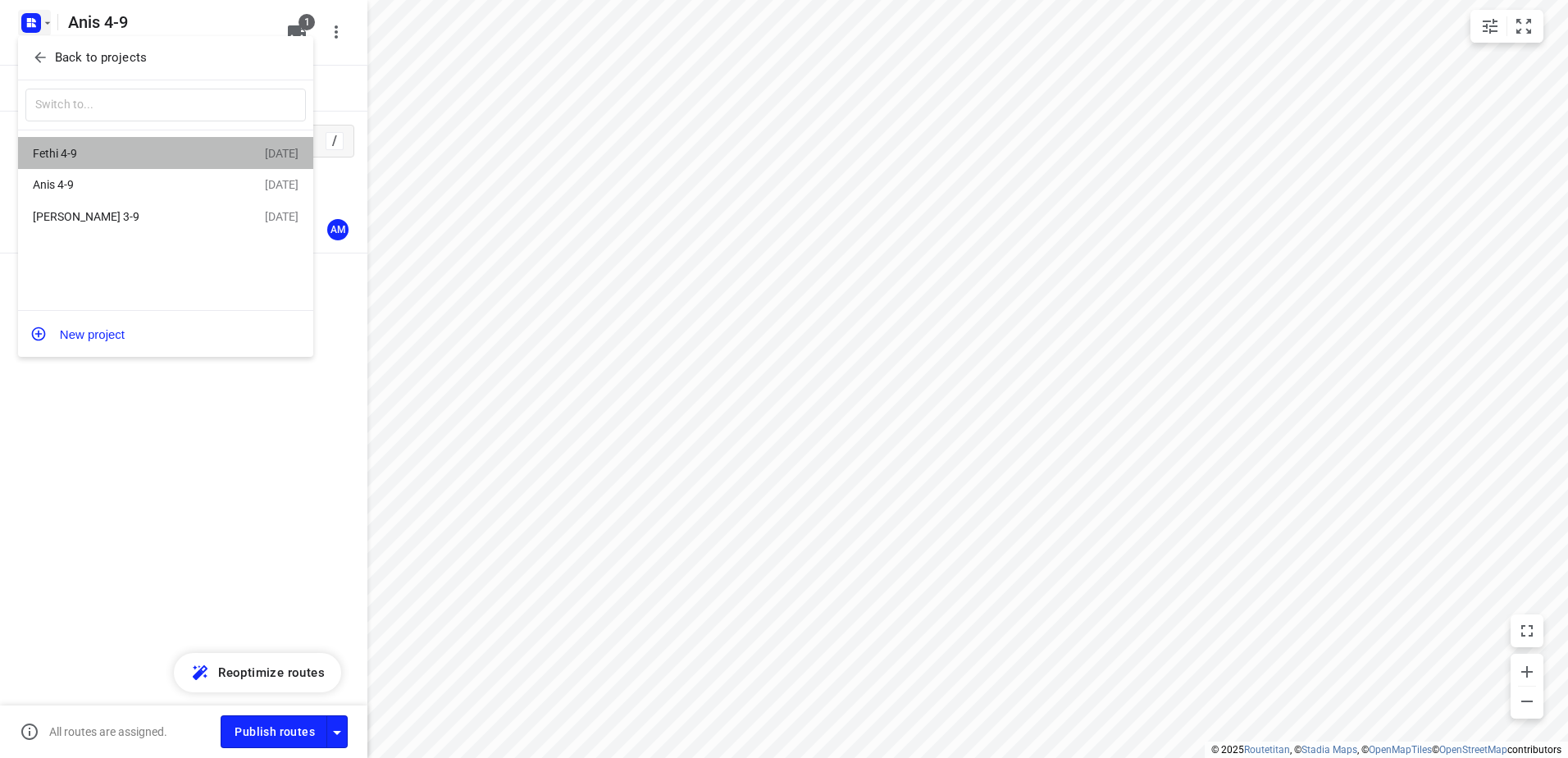
click at [116, 149] on div "Fethi 4-9" at bounding box center [127, 153] width 189 height 13
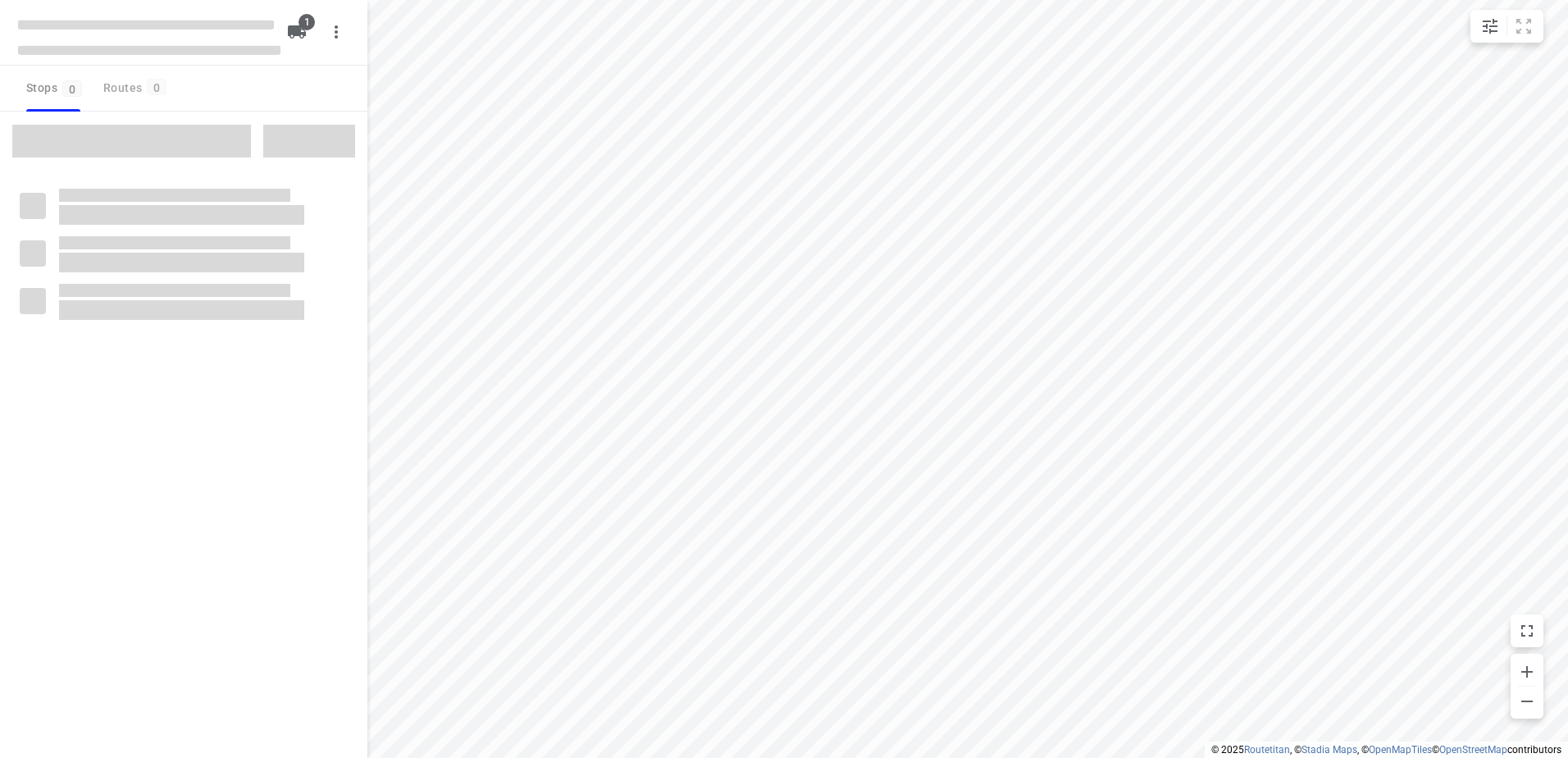
type input "distance"
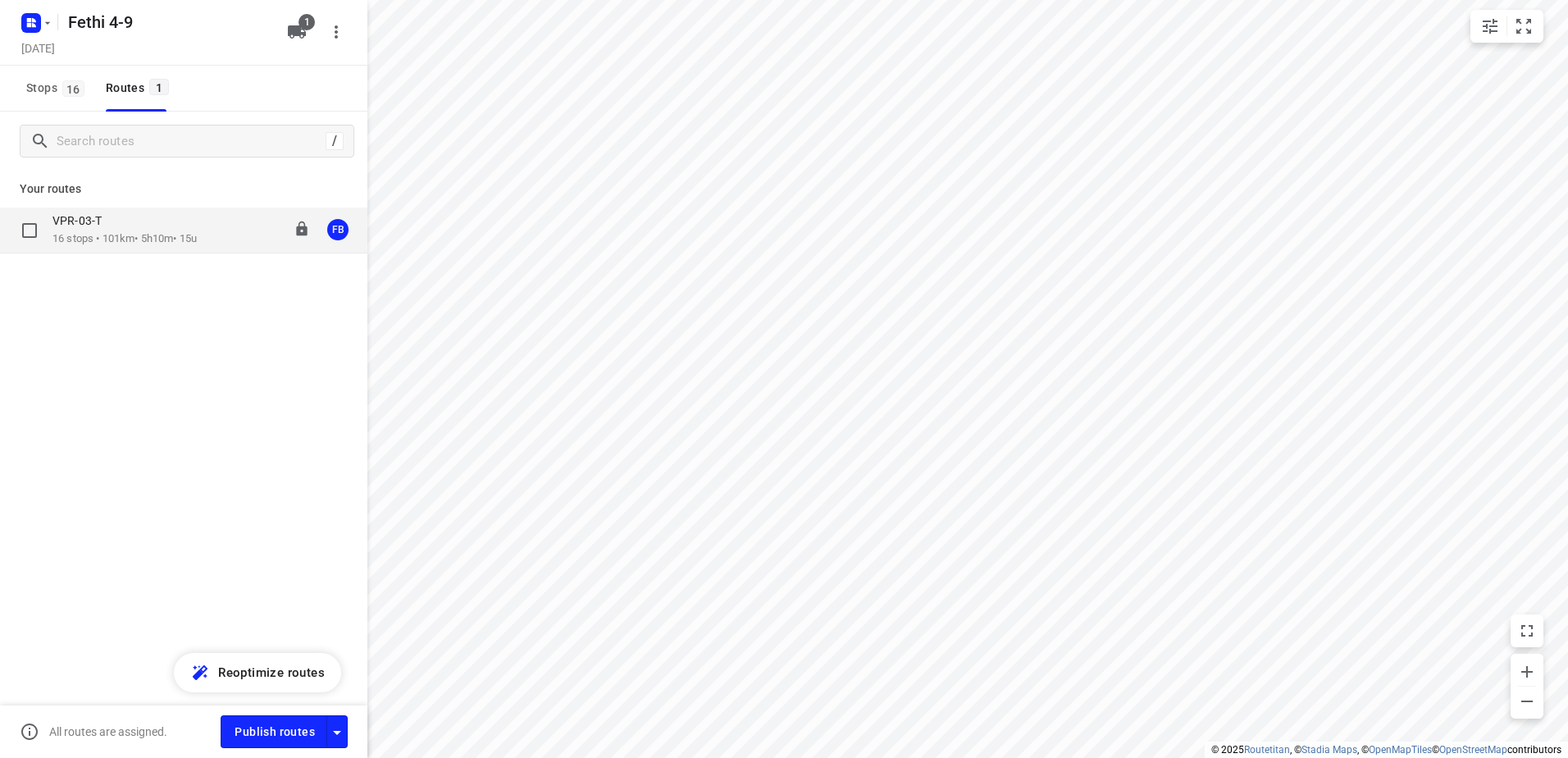
click at [128, 235] on p "16 stops • 101km • 5h10m • 15u" at bounding box center [125, 239] width 144 height 16
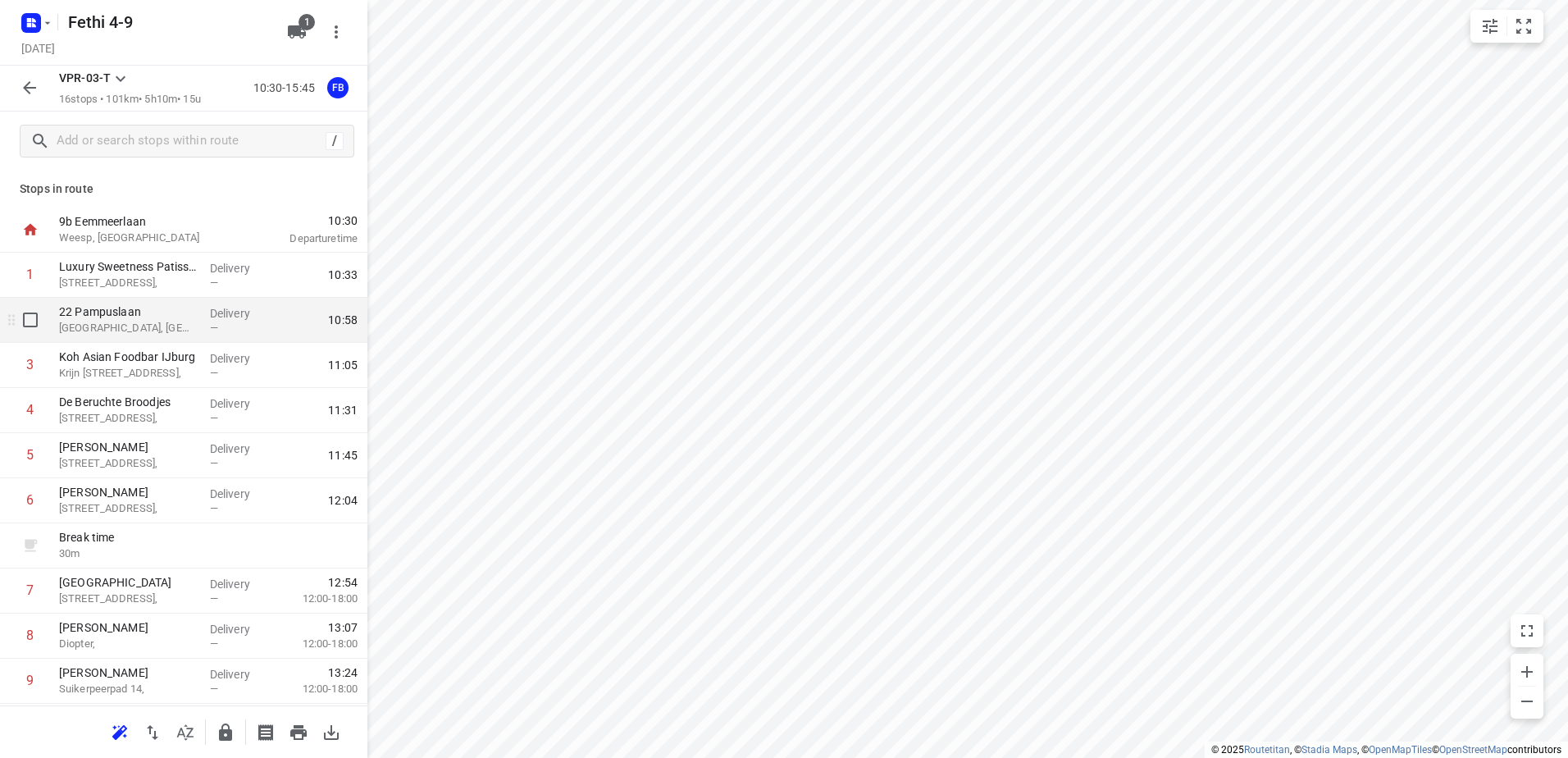
click at [194, 325] on div "22 Pampuslaan [GEOGRAPHIC_DATA], [GEOGRAPHIC_DATA]" at bounding box center [128, 320] width 151 height 45
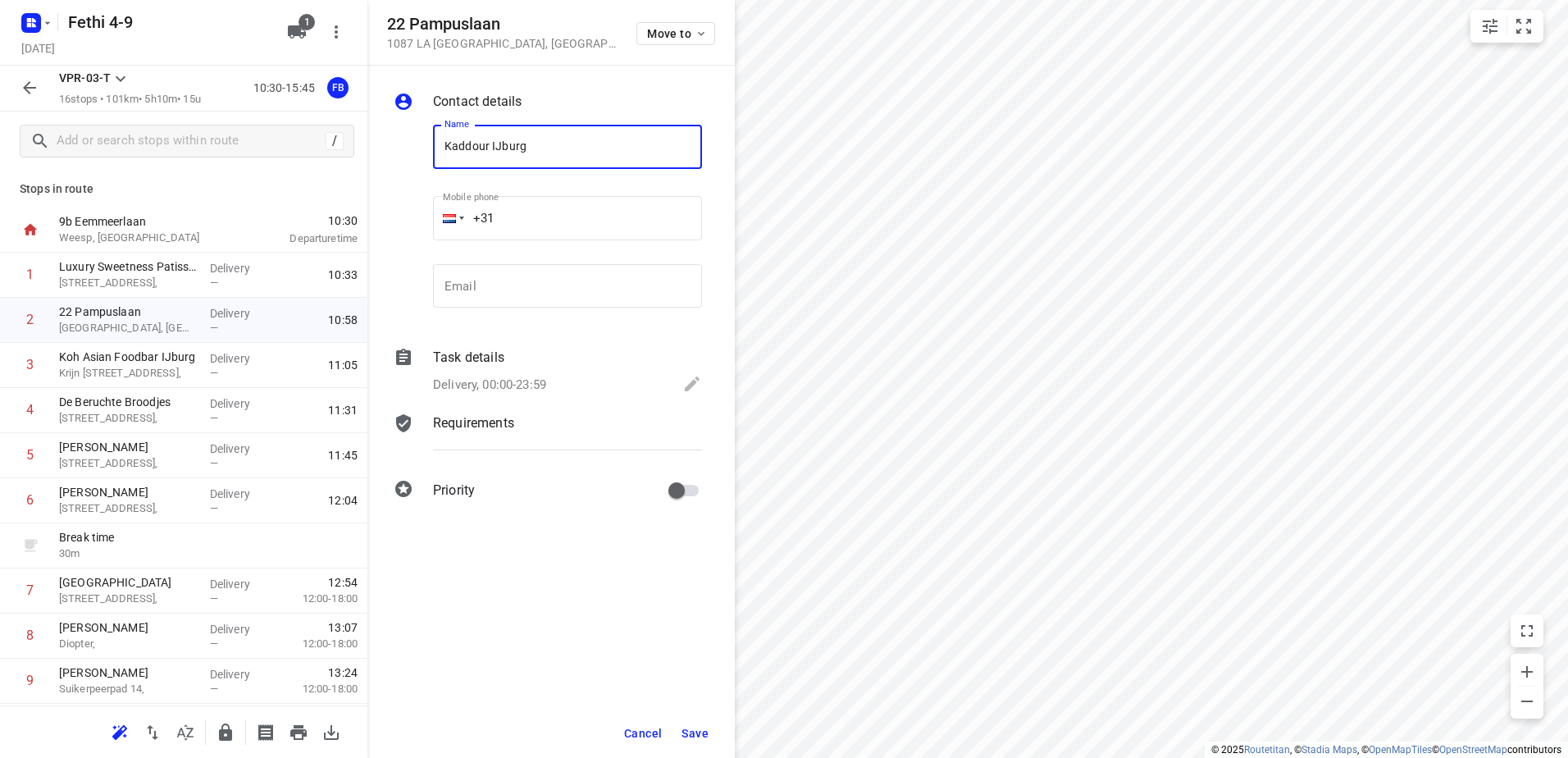
type input "Kaddour IJburg"
click at [570, 359] on div "Task details" at bounding box center [568, 358] width 269 height 19
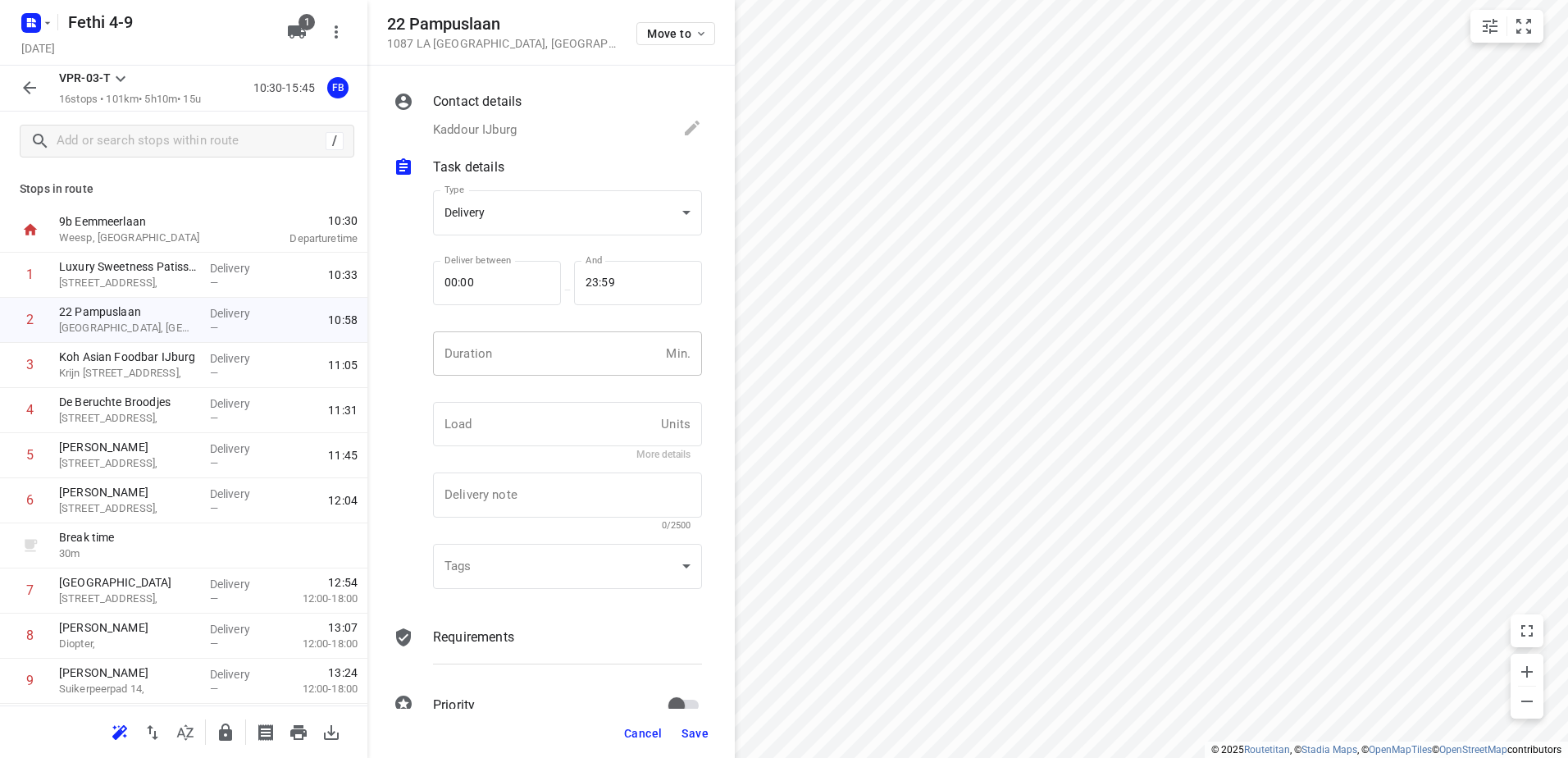
click at [570, 358] on input "number" at bounding box center [547, 353] width 227 height 44
type input "5"
click at [706, 733] on span "Save" at bounding box center [694, 733] width 27 height 13
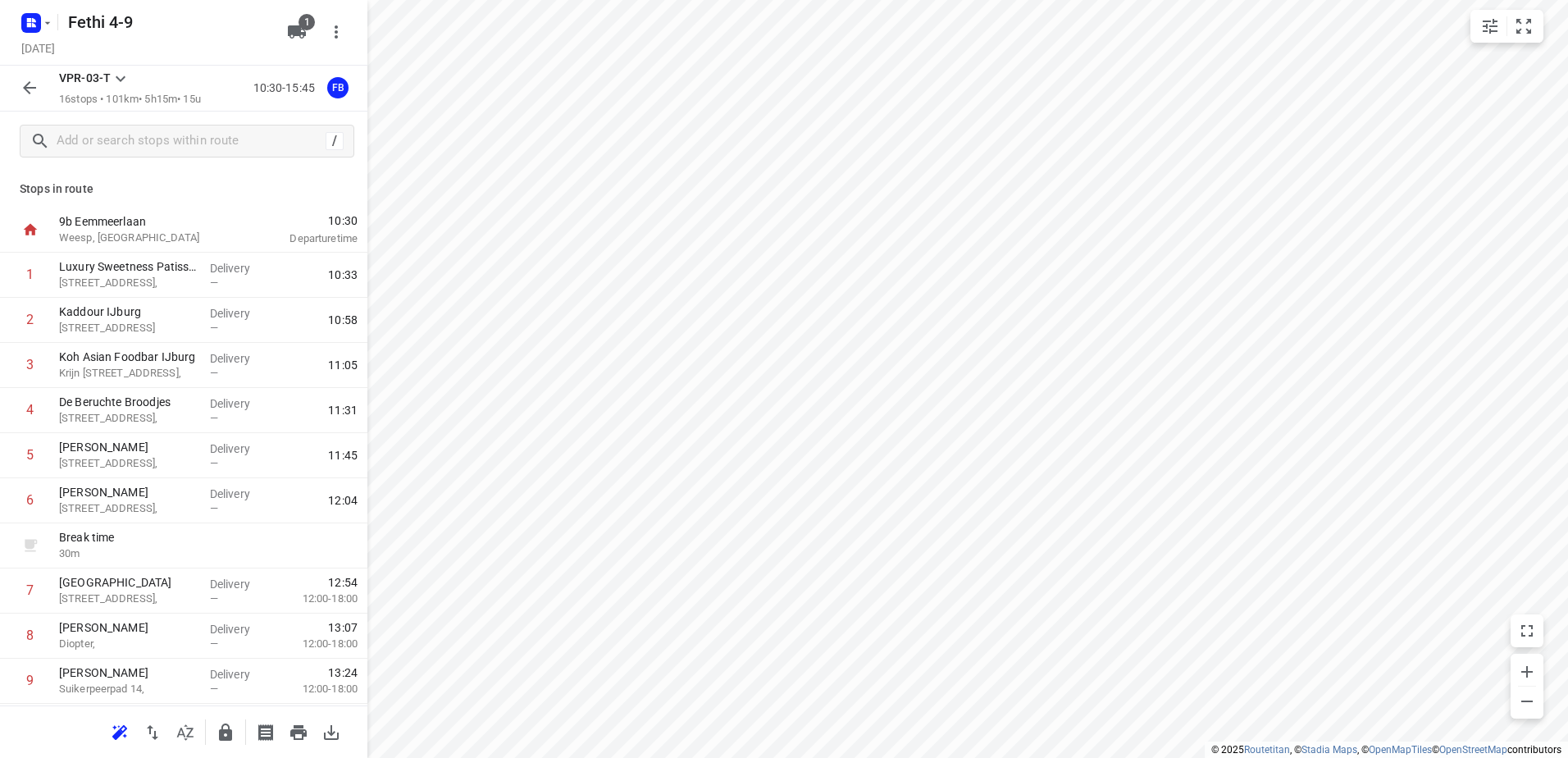
click at [22, 77] on button "button" at bounding box center [29, 87] width 33 height 33
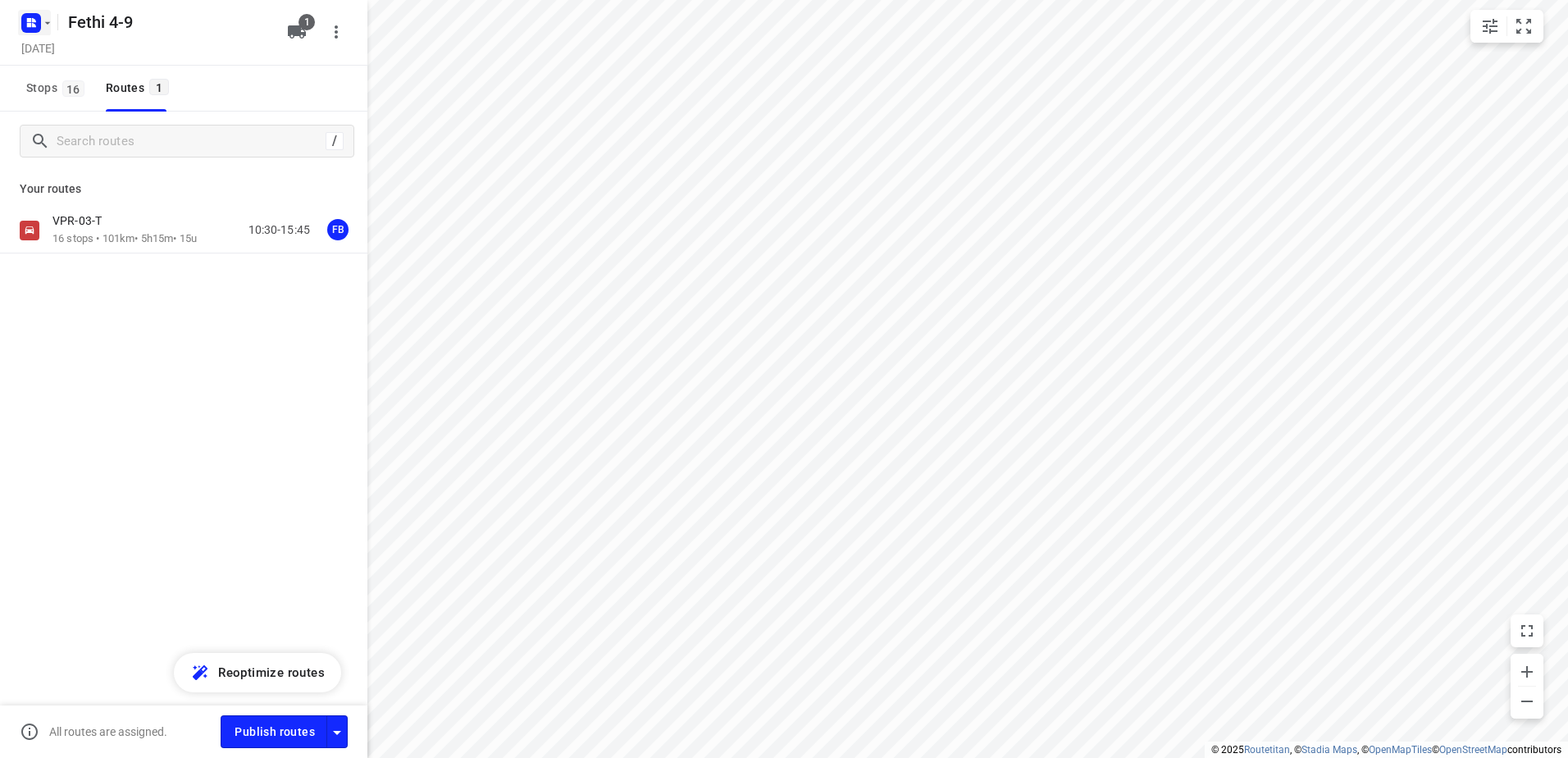
click at [27, 23] on icon "button" at bounding box center [29, 25] width 4 height 4
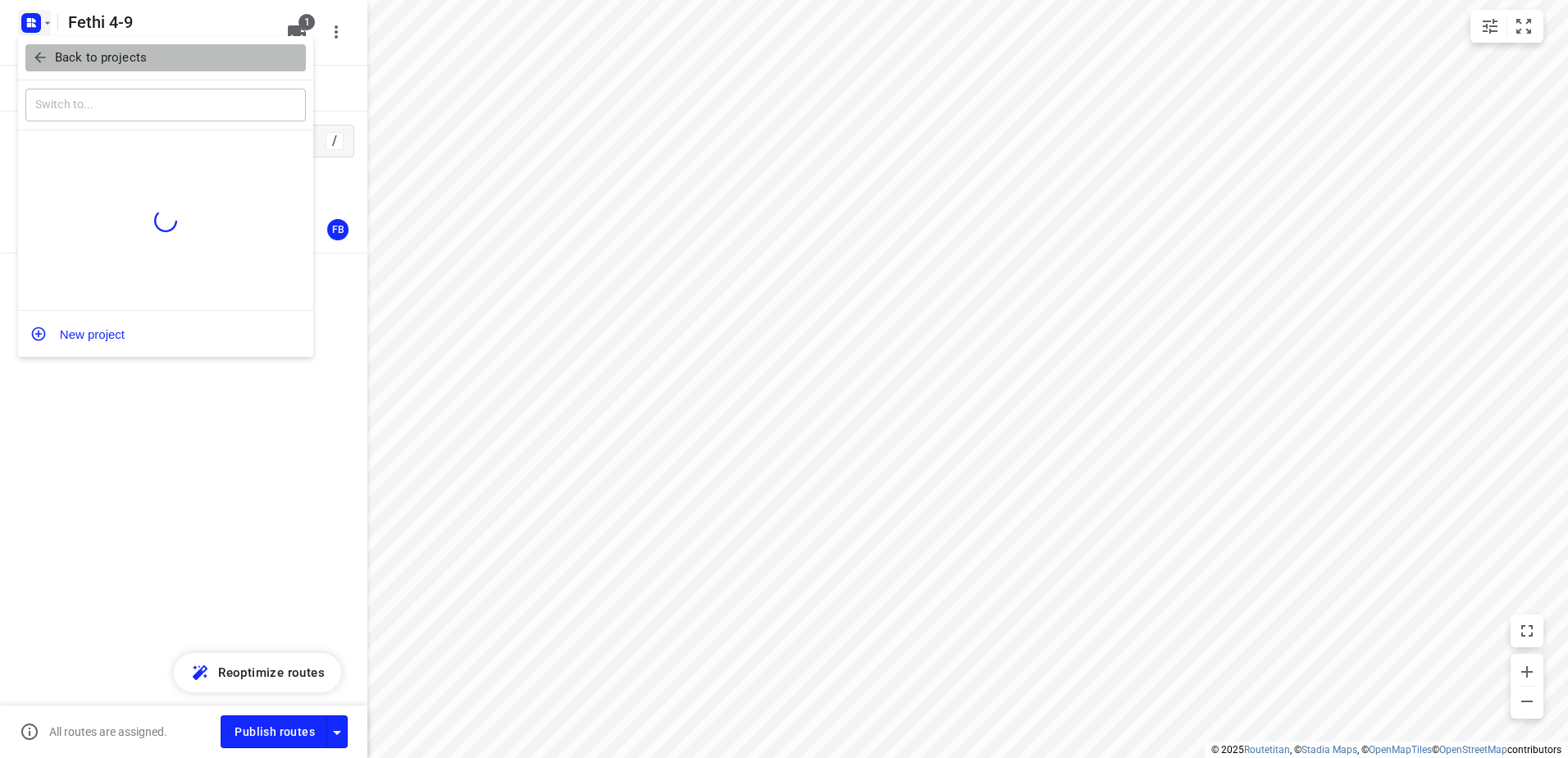
click at [93, 66] on p "Back to projects" at bounding box center [101, 57] width 91 height 18
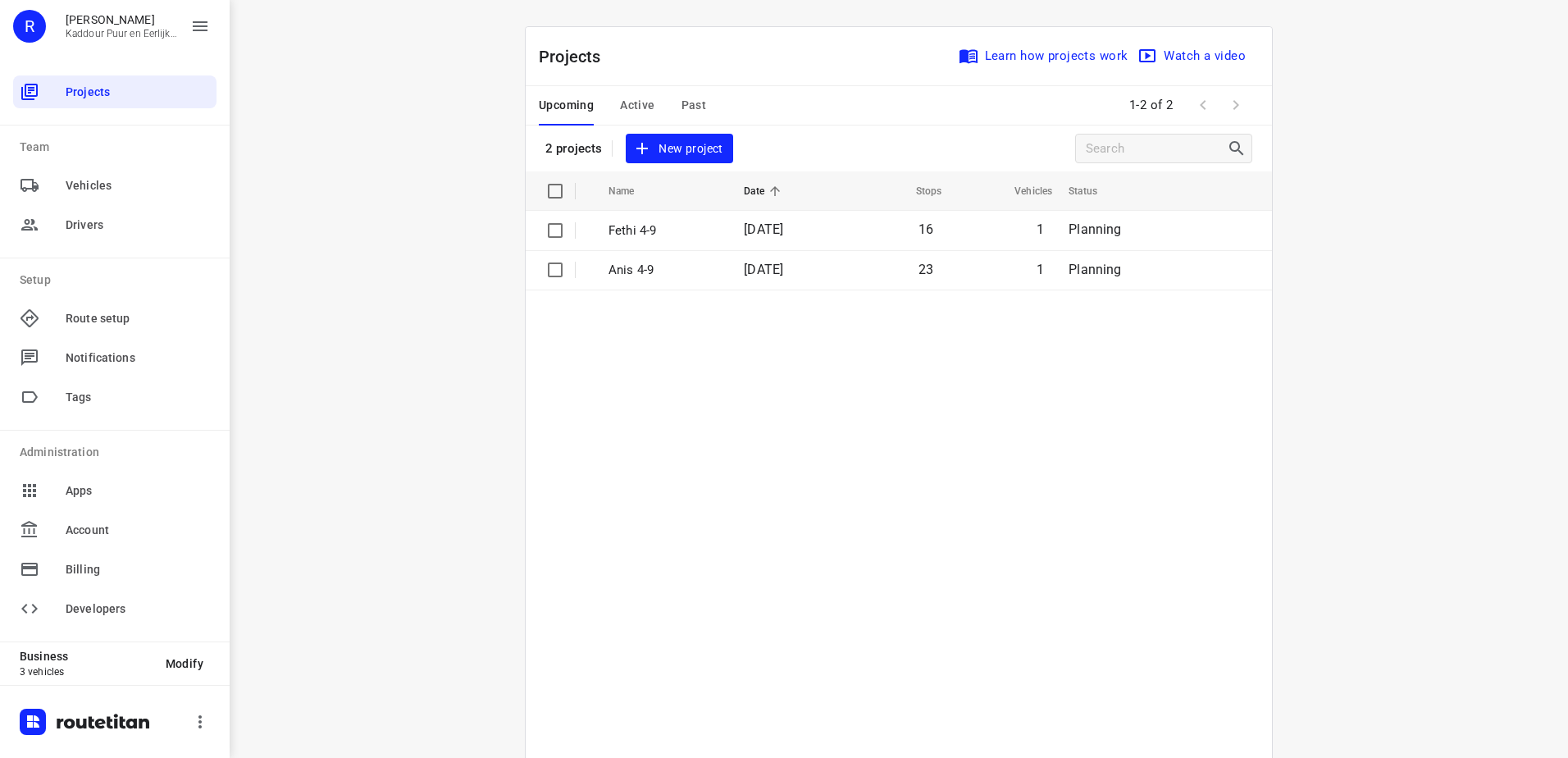
click at [812, 485] on table "Name Date Stops Vehicles Status Fethi 4-9 [DATE] 16 1 Planning Anis 4-9 [DATE] …" at bounding box center [898, 506] width 746 height 669
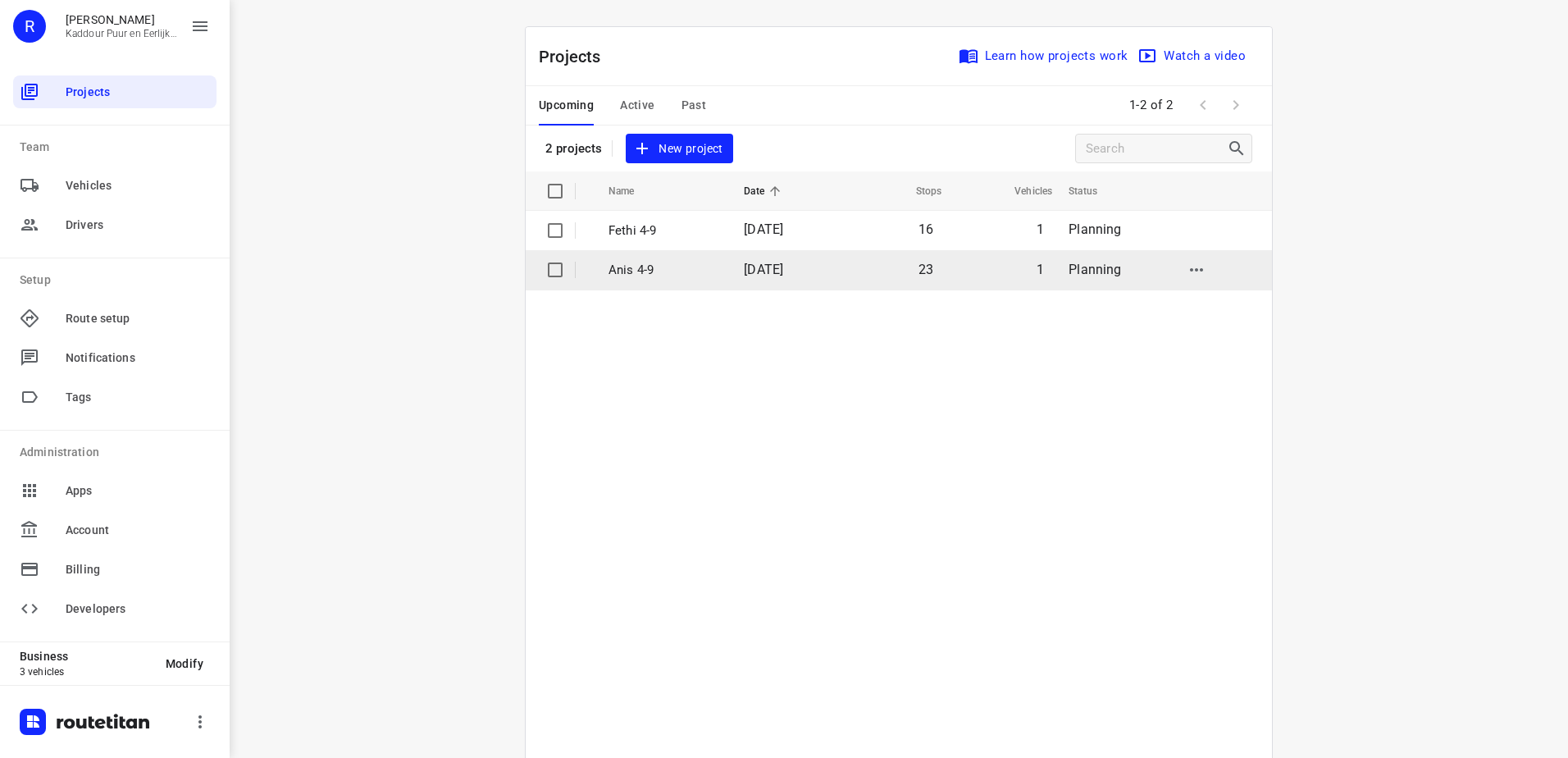
click at [676, 275] on p "Anis 4-9" at bounding box center [664, 270] width 111 height 18
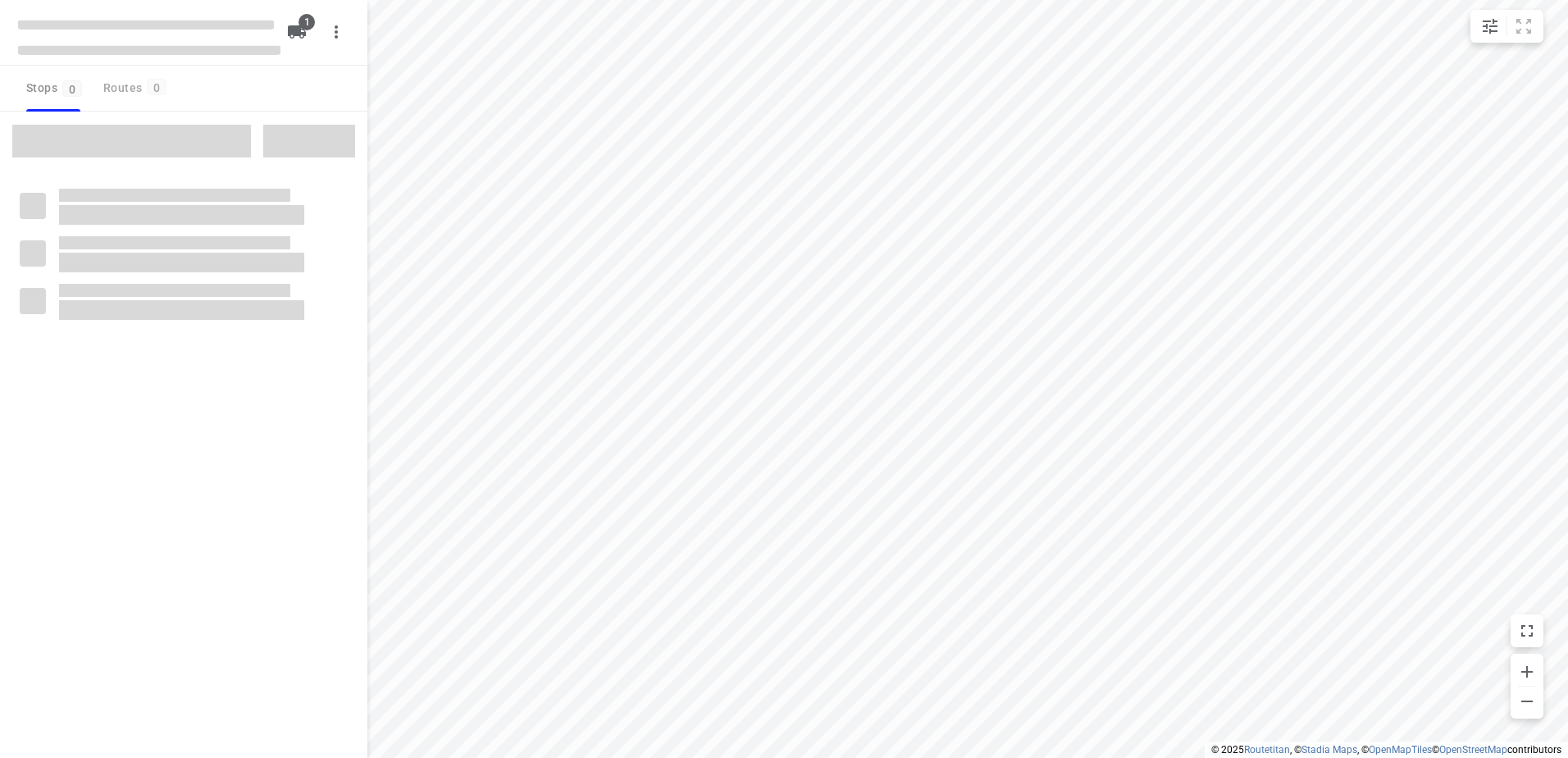
type input "distance"
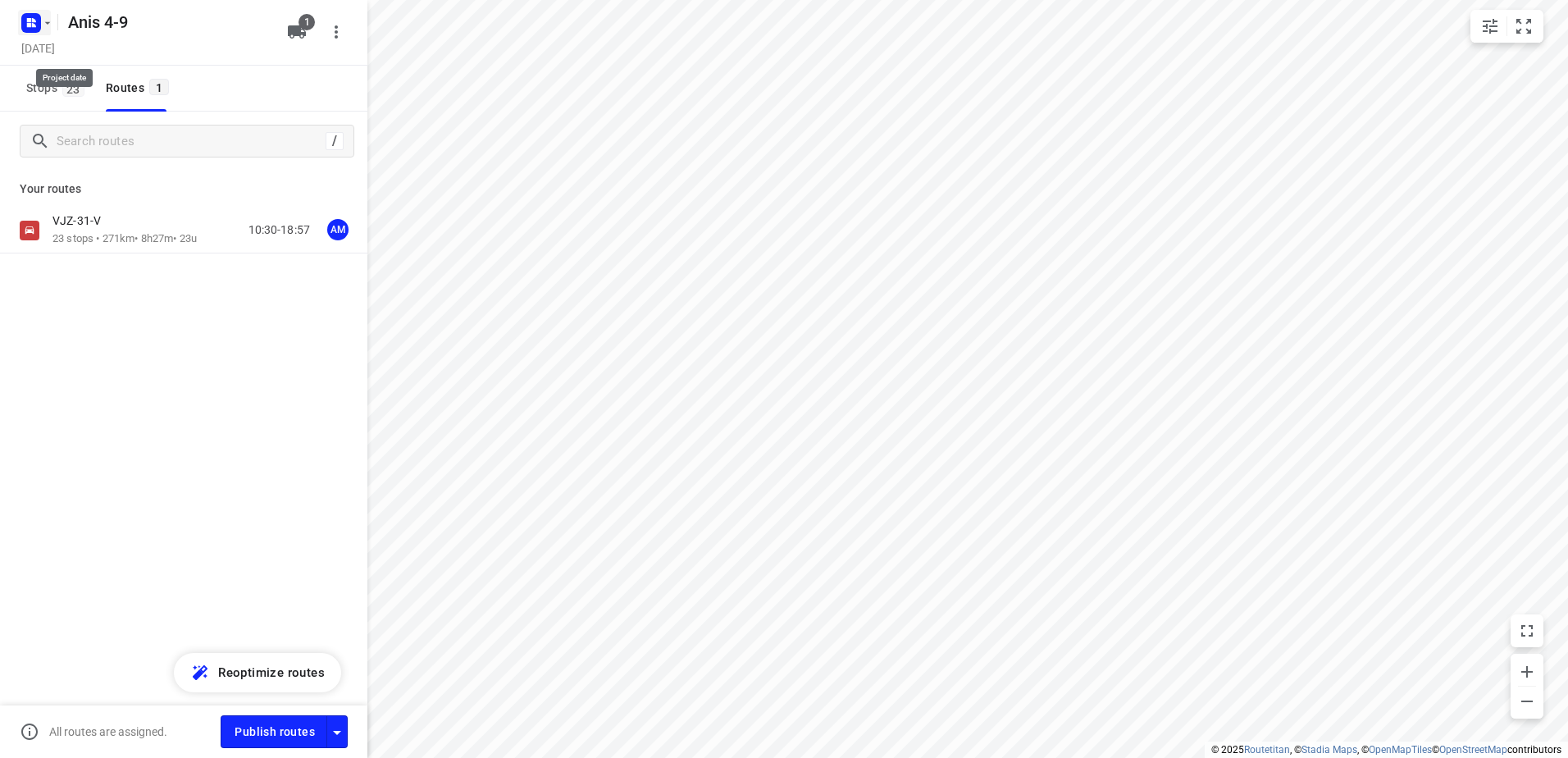
click at [39, 32] on icon "button" at bounding box center [32, 23] width 26 height 26
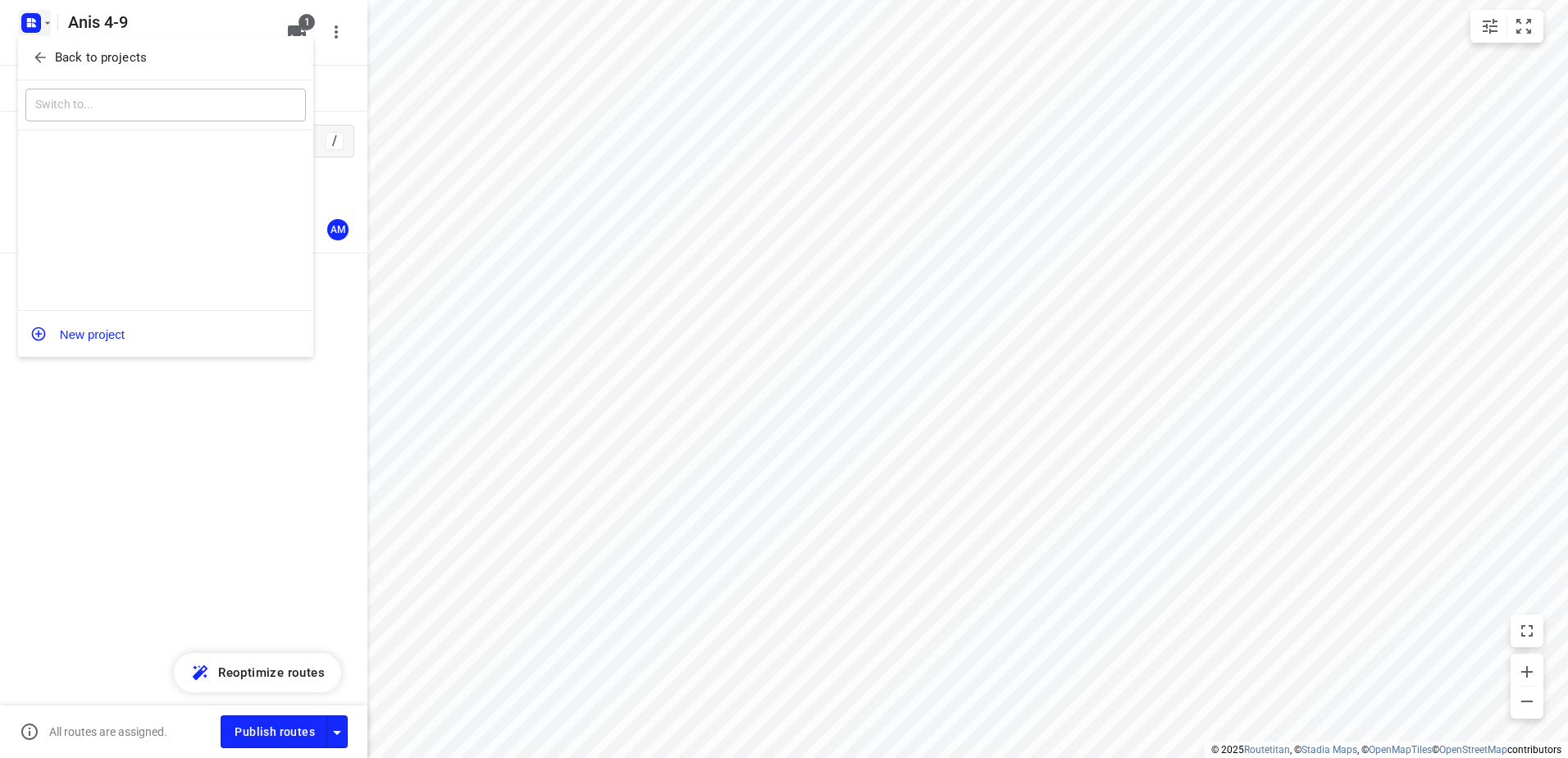
click at [109, 50] on p "Back to projects" at bounding box center [101, 57] width 91 height 18
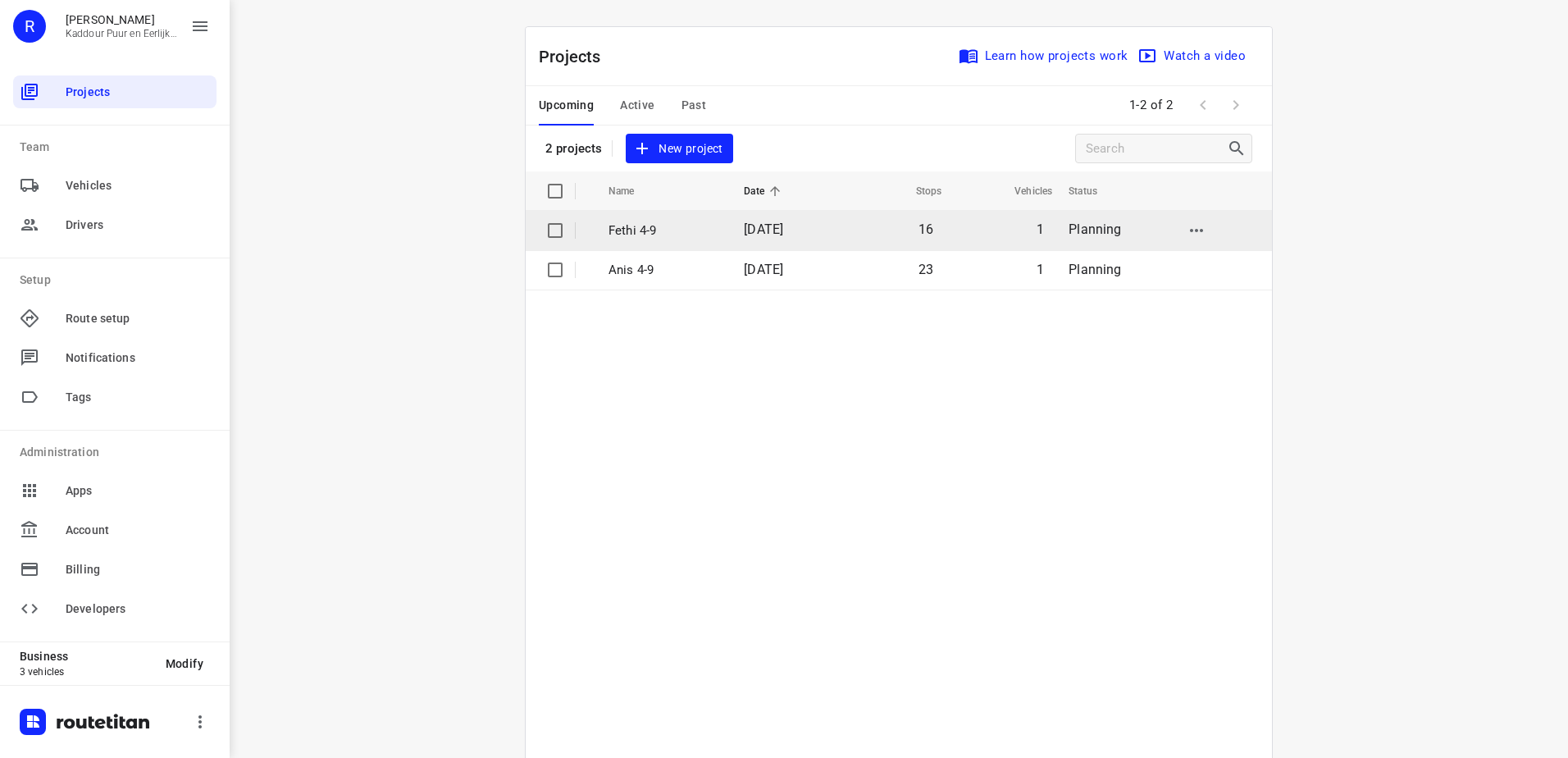
click at [785, 238] on td "[DATE]" at bounding box center [784, 230] width 107 height 40
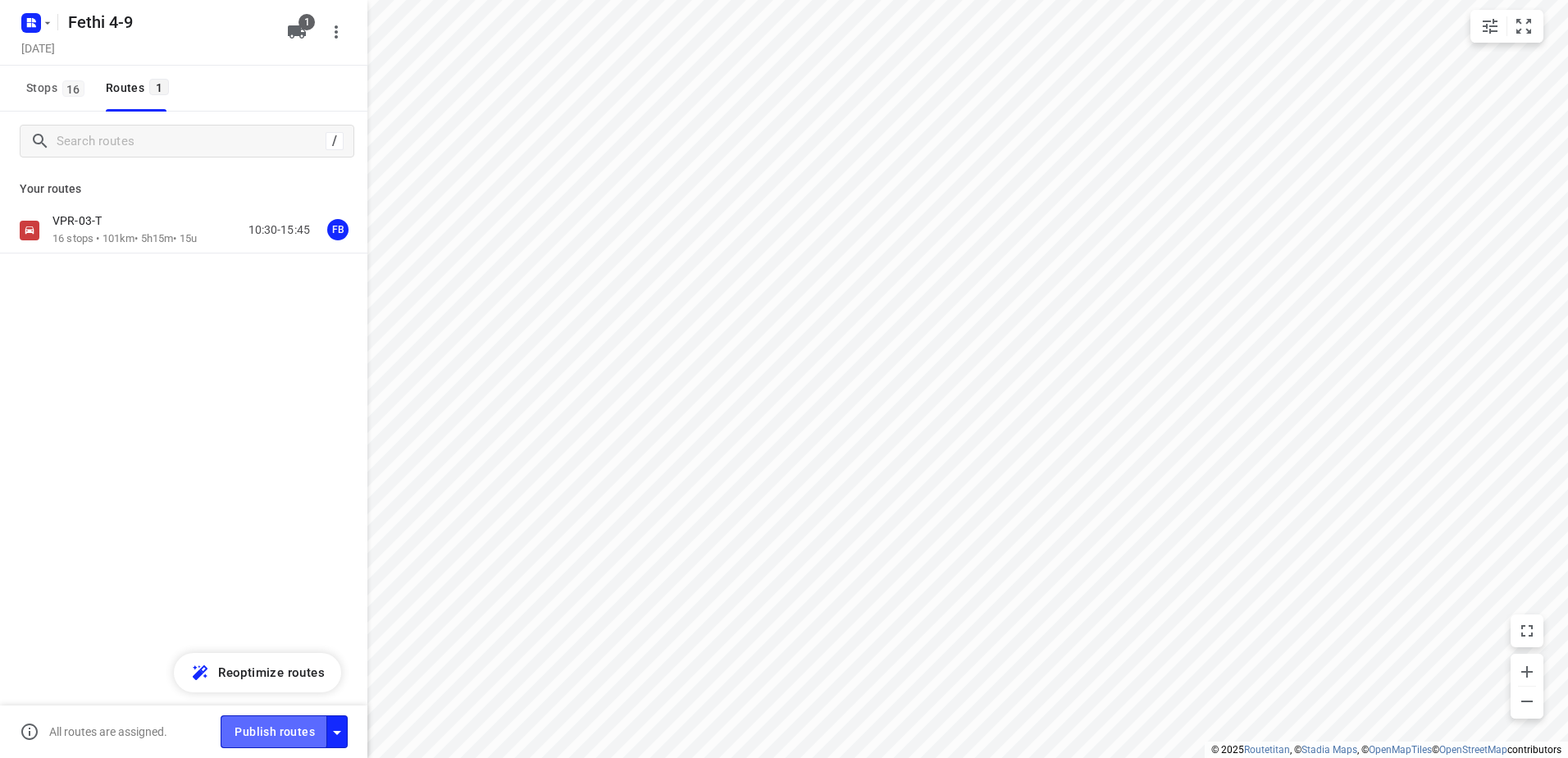
click at [257, 726] on span "Publish routes" at bounding box center [274, 732] width 80 height 20
click at [30, 21] on icon "button" at bounding box center [29, 20] width 4 height 4
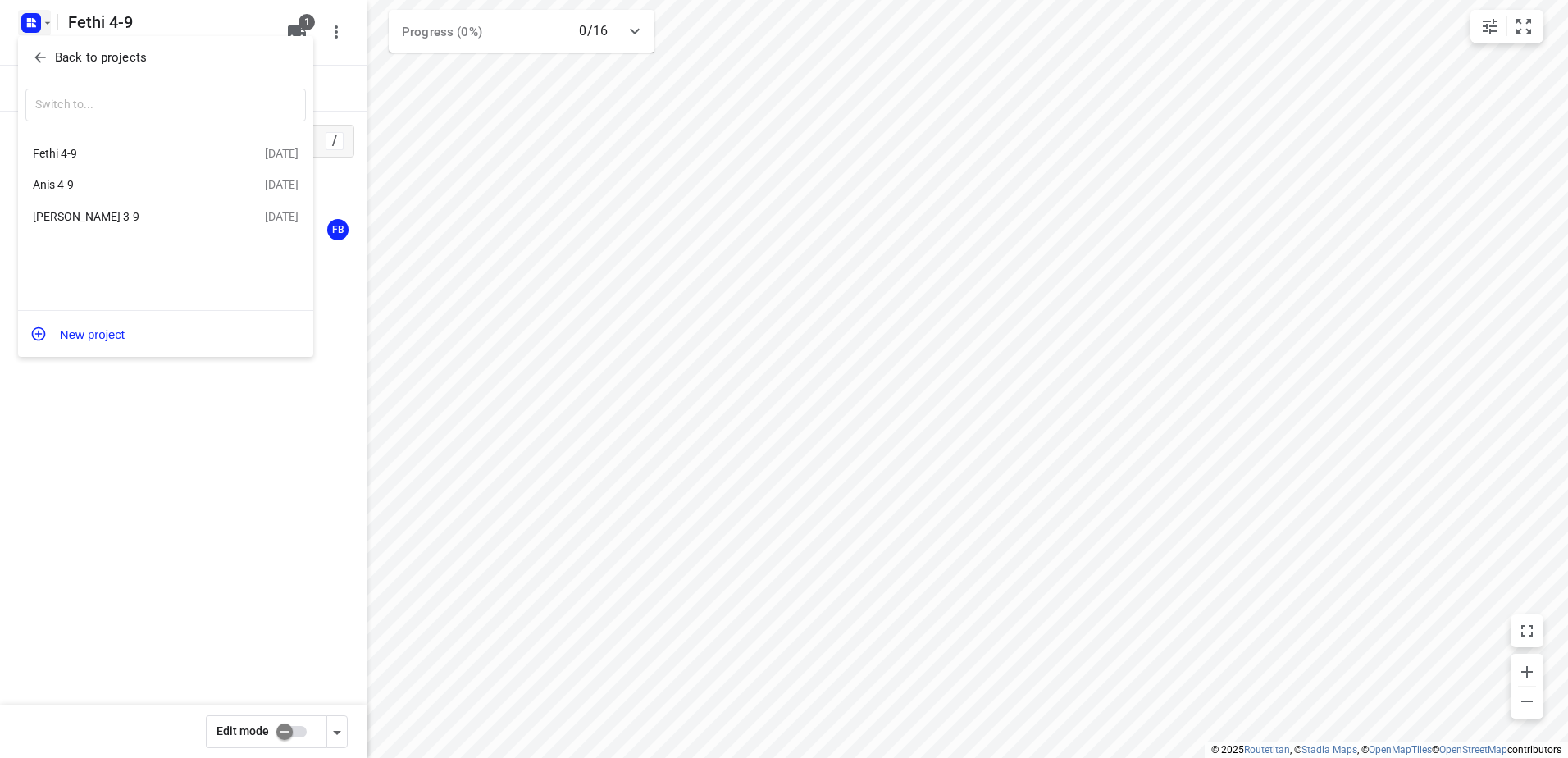
click at [109, 194] on div "Anis 4-9" at bounding box center [149, 185] width 232 height 19
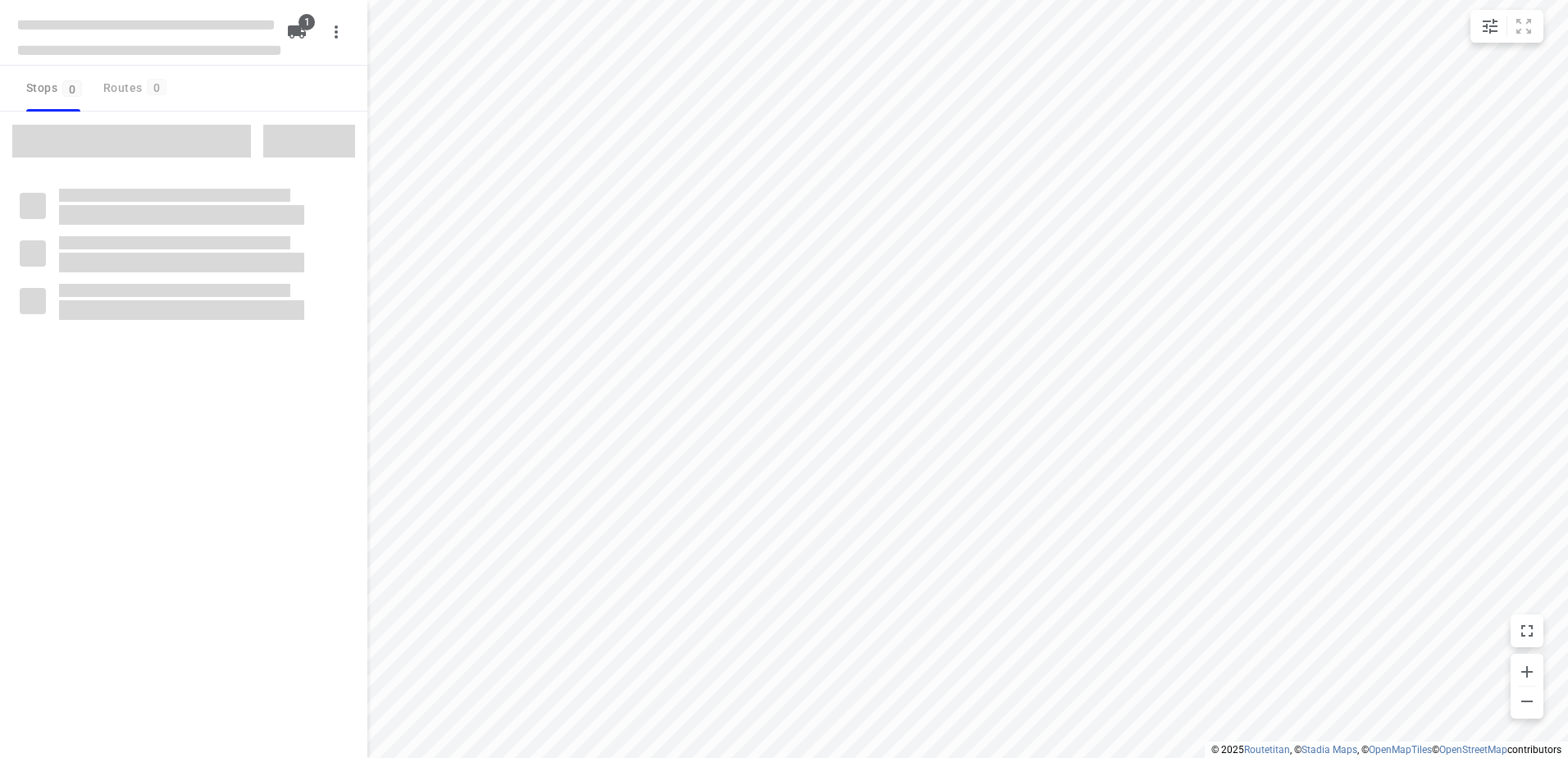
type input "distance"
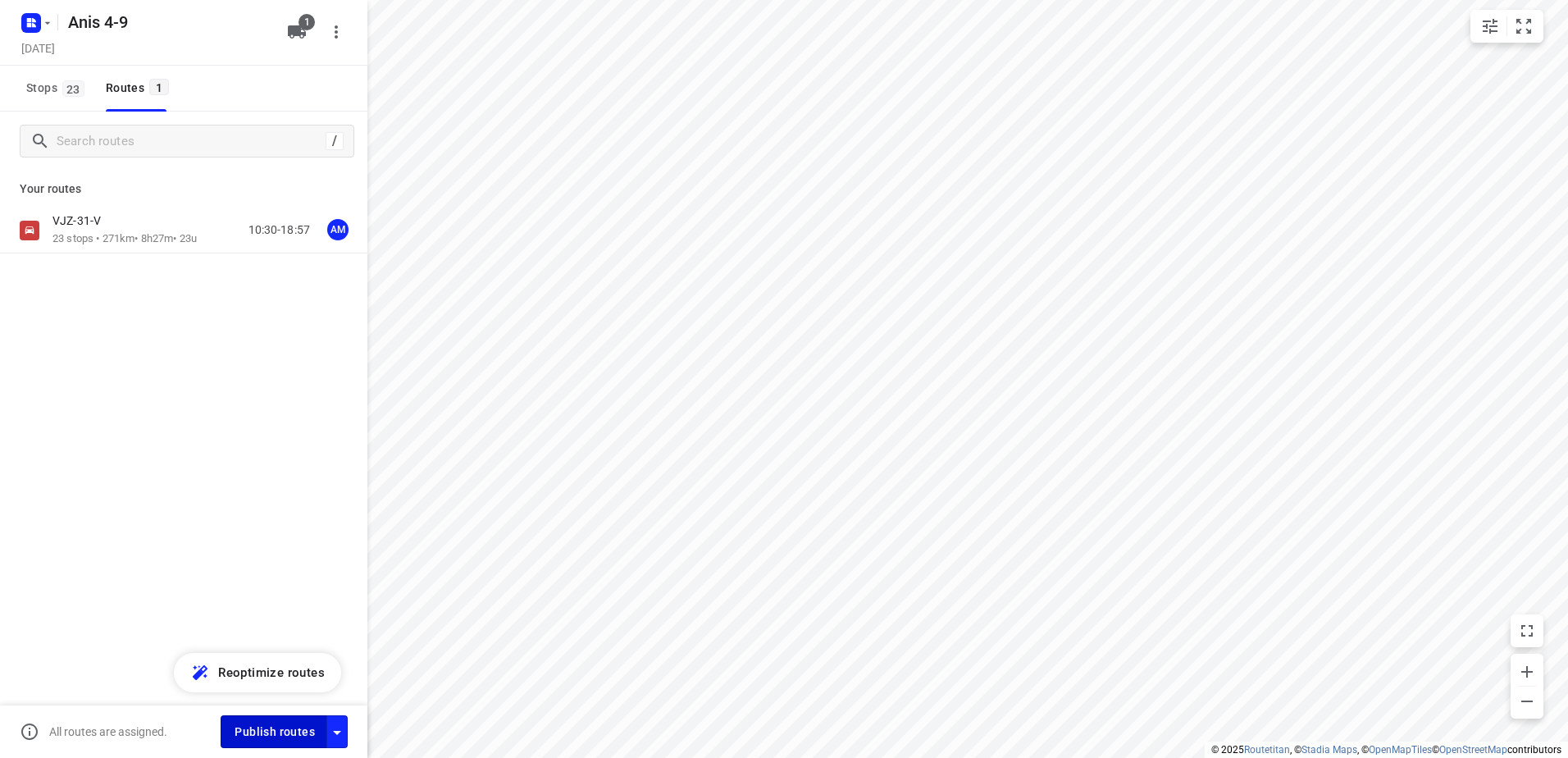
click at [242, 729] on span "Publish routes" at bounding box center [274, 732] width 80 height 20
click at [39, 26] on rect "button" at bounding box center [31, 23] width 19 height 19
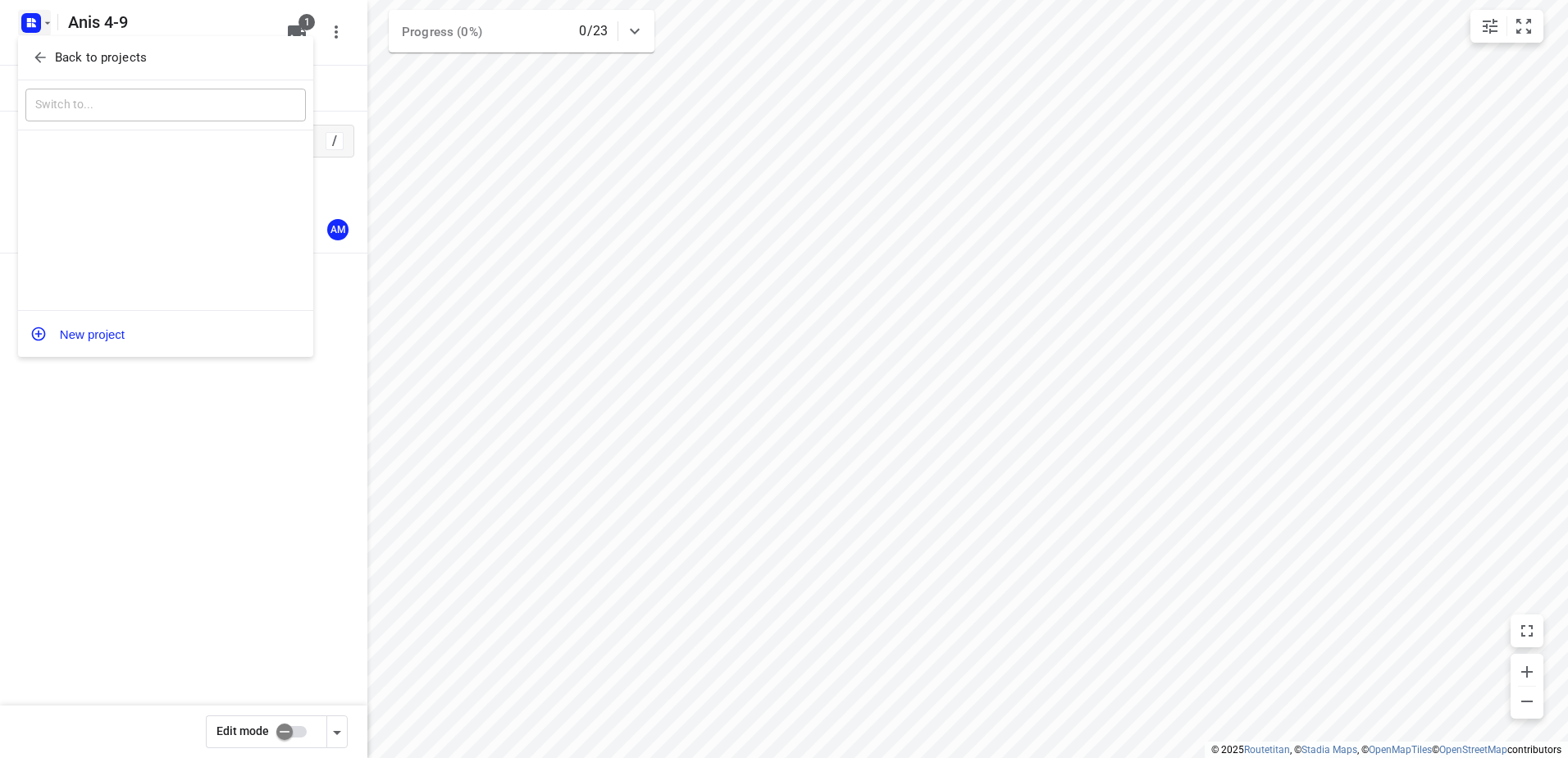
click at [116, 58] on p "Back to projects" at bounding box center [101, 57] width 91 height 18
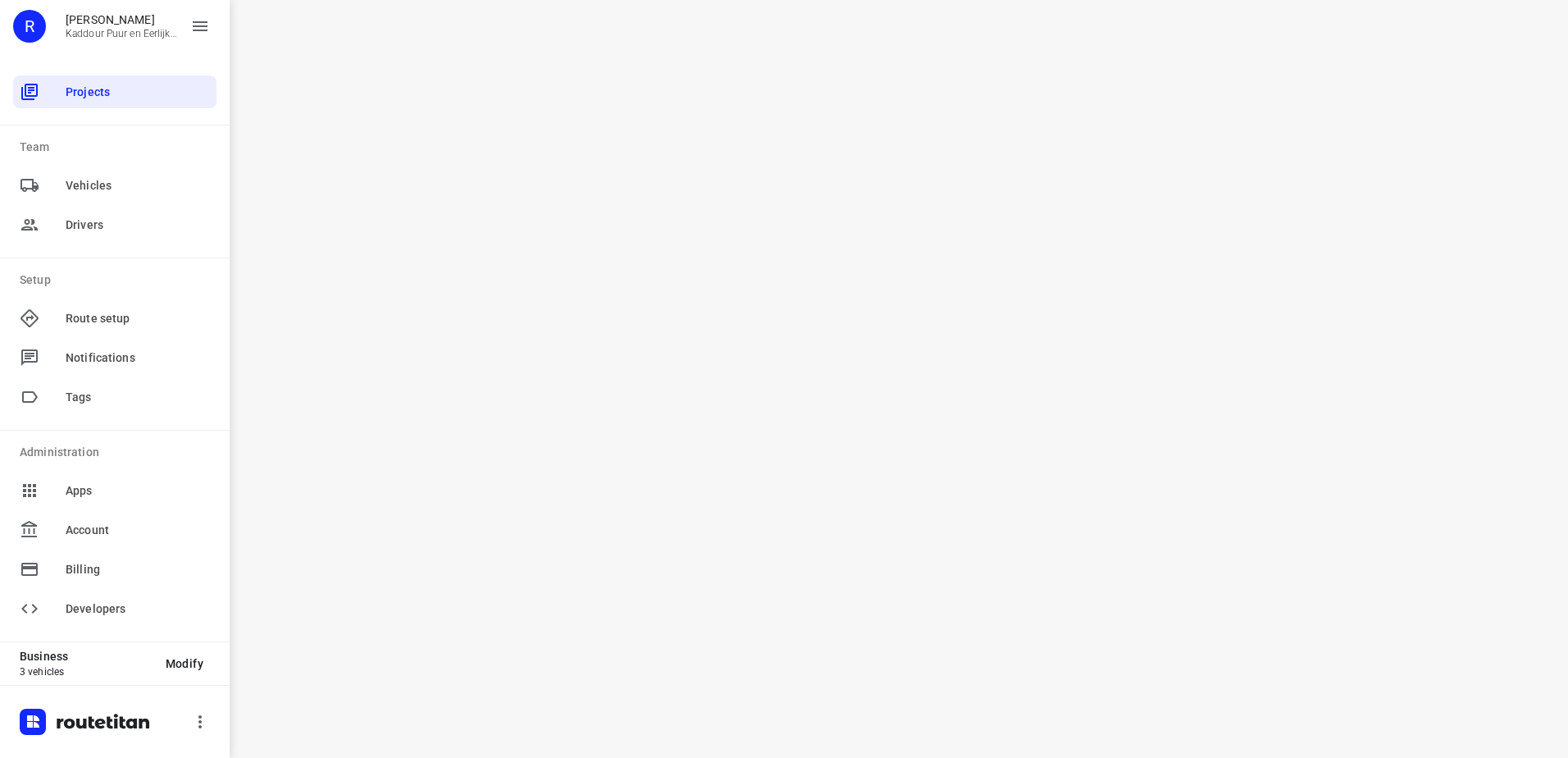
click at [606, 245] on div "i © 2025 Routetitan , © Stadia Maps , © OpenMapTiles © OpenStreetMap contributo…" at bounding box center [898, 379] width 1339 height 758
